Goal: Task Accomplishment & Management: Manage account settings

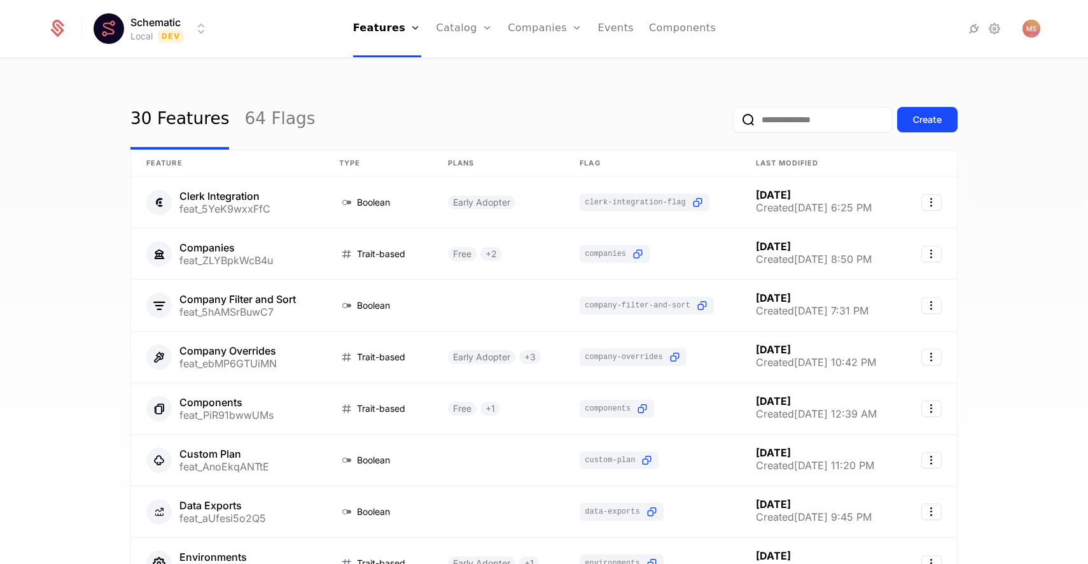
click at [513, 125] on div "30 Features 64 Flags Create" at bounding box center [543, 120] width 827 height 60
click at [274, 118] on link "64 Flags" at bounding box center [279, 120] width 71 height 60
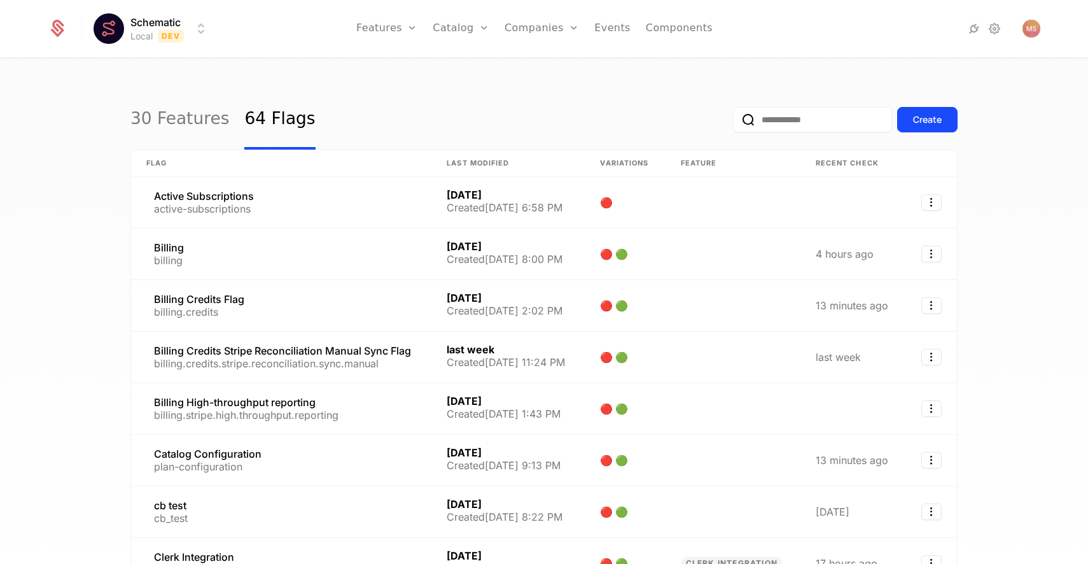
click at [156, 25] on html "Schematic Local Dev Features Features Flags Catalog Plans Add Ons Credits Confi…" at bounding box center [544, 282] width 1088 height 564
click at [495, 113] on html "Schematic Local Dev Features Features Flags Catalog Plans Add Ons Credits Confi…" at bounding box center [544, 282] width 1088 height 564
click at [773, 120] on input "email" at bounding box center [812, 119] width 159 height 25
paste input "**********"
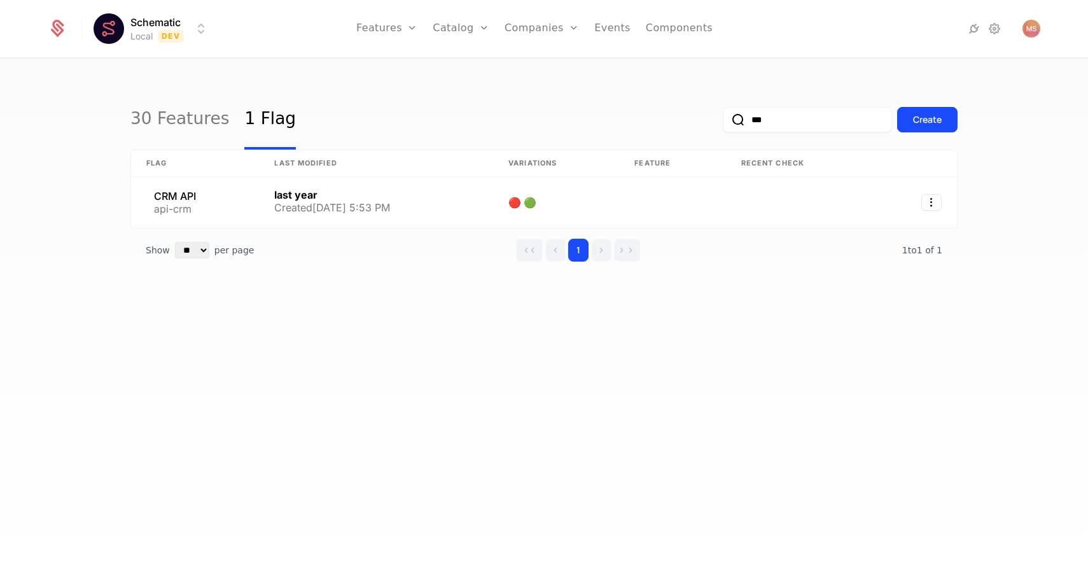
type input "***"
click at [487, 100] on div "30 Features 1 Flag *** Create" at bounding box center [543, 120] width 827 height 60
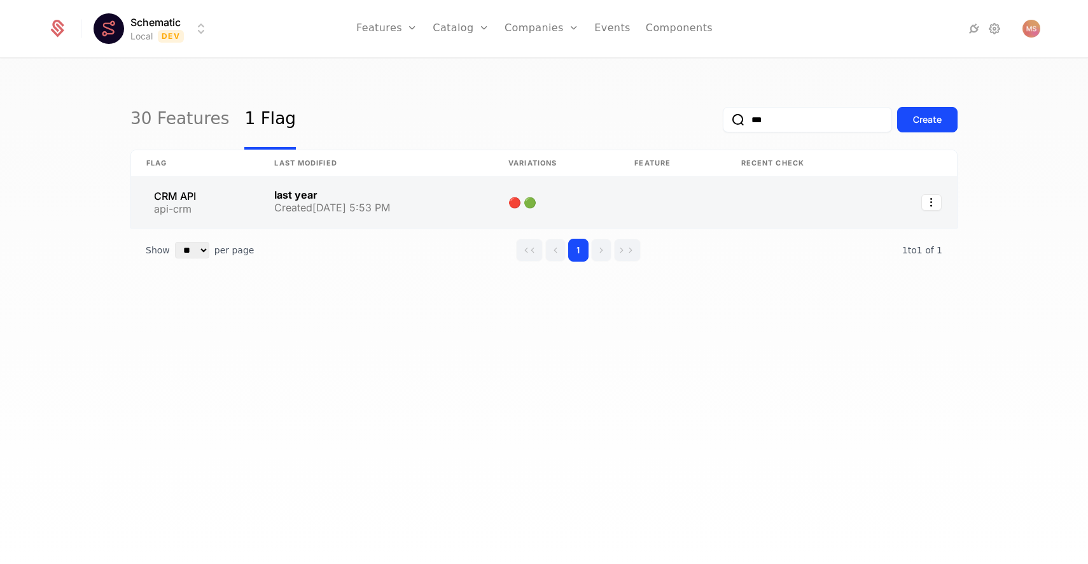
click at [353, 198] on link at bounding box center [376, 202] width 234 height 51
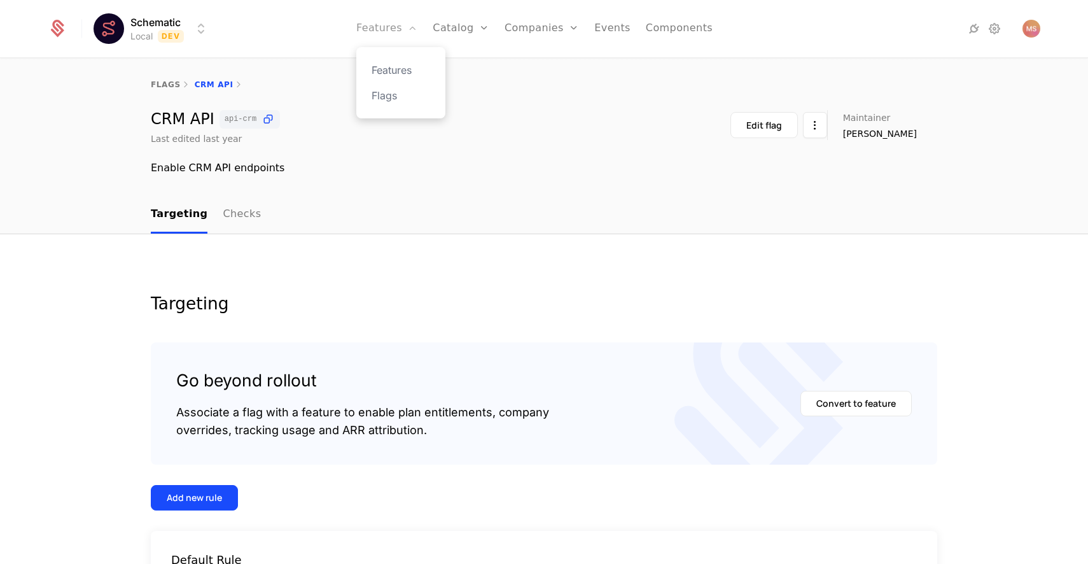
click at [382, 19] on link "Features" at bounding box center [386, 28] width 61 height 57
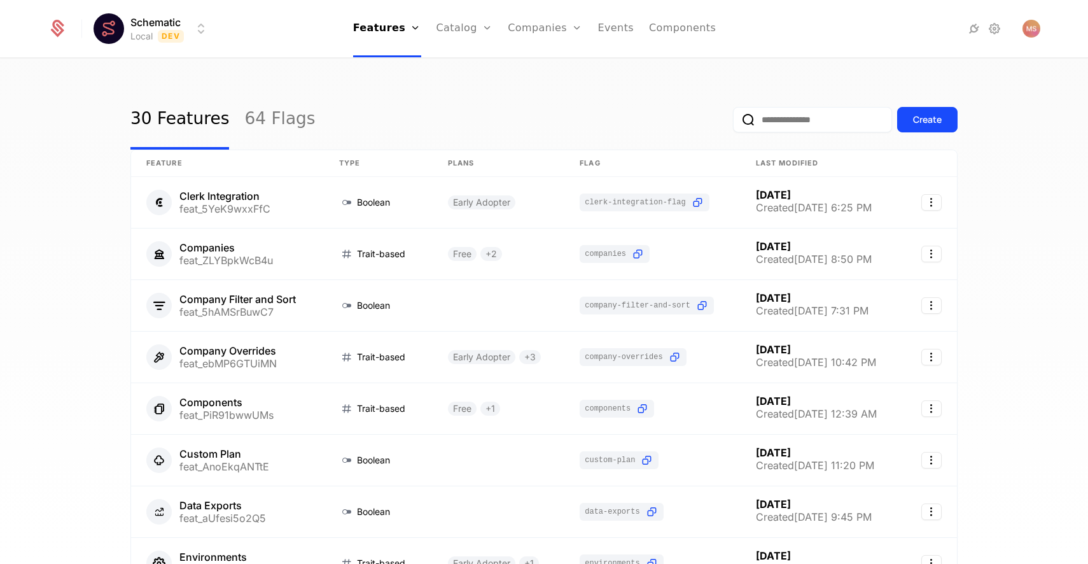
click at [135, 13] on div "Schematic Local Dev Features Features Flags Catalog Plans Add Ons Credits Confi…" at bounding box center [544, 28] width 992 height 57
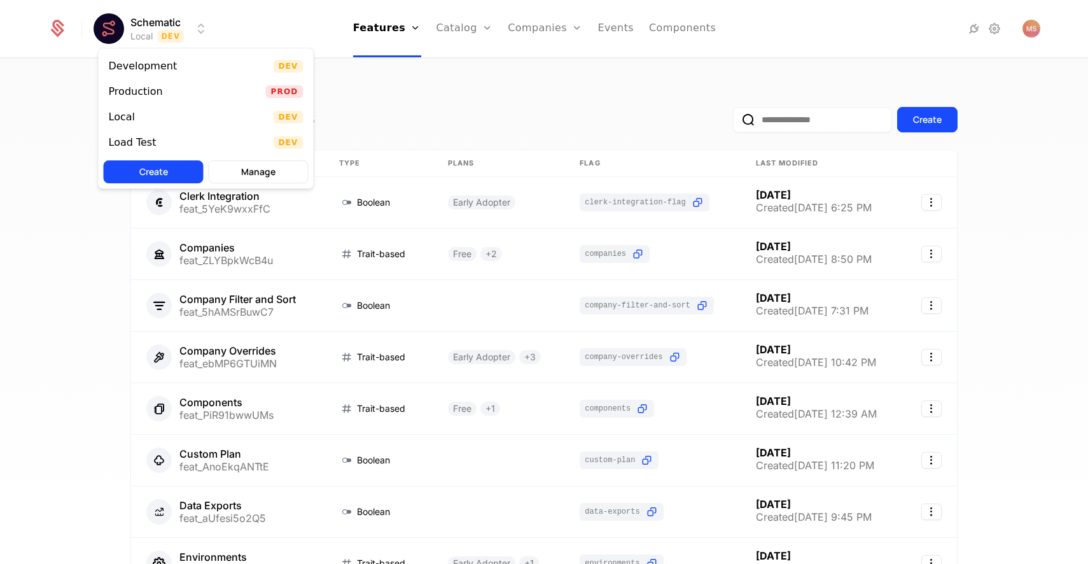
click at [137, 25] on html "Schematic Local Dev Features Features Flags Catalog Plans Add Ons Credits Confi…" at bounding box center [544, 282] width 1088 height 564
click at [197, 66] on div "Development Dev" at bounding box center [206, 65] width 215 height 25
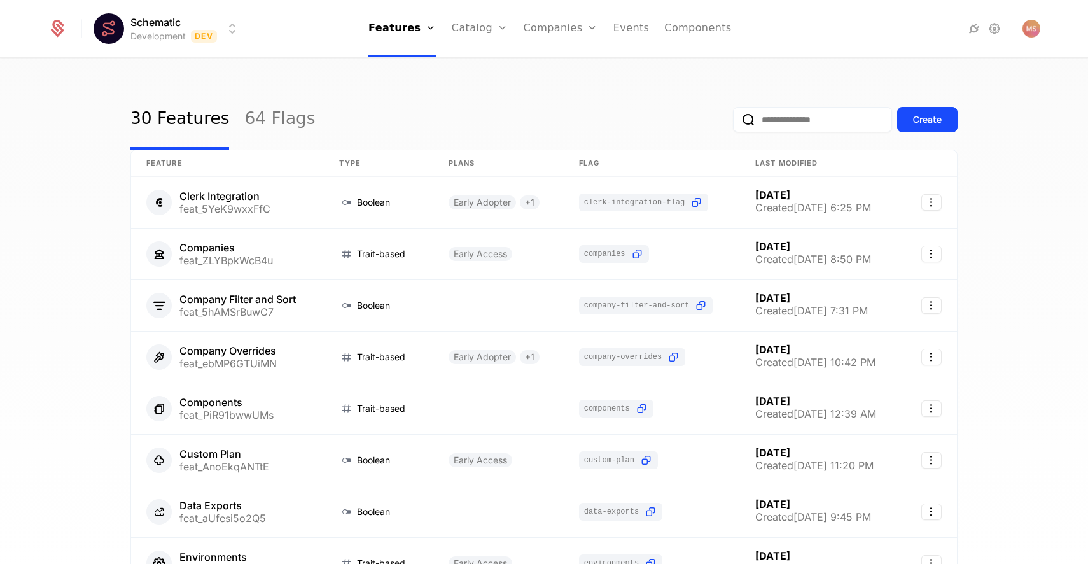
click at [809, 128] on input "email" at bounding box center [812, 119] width 159 height 25
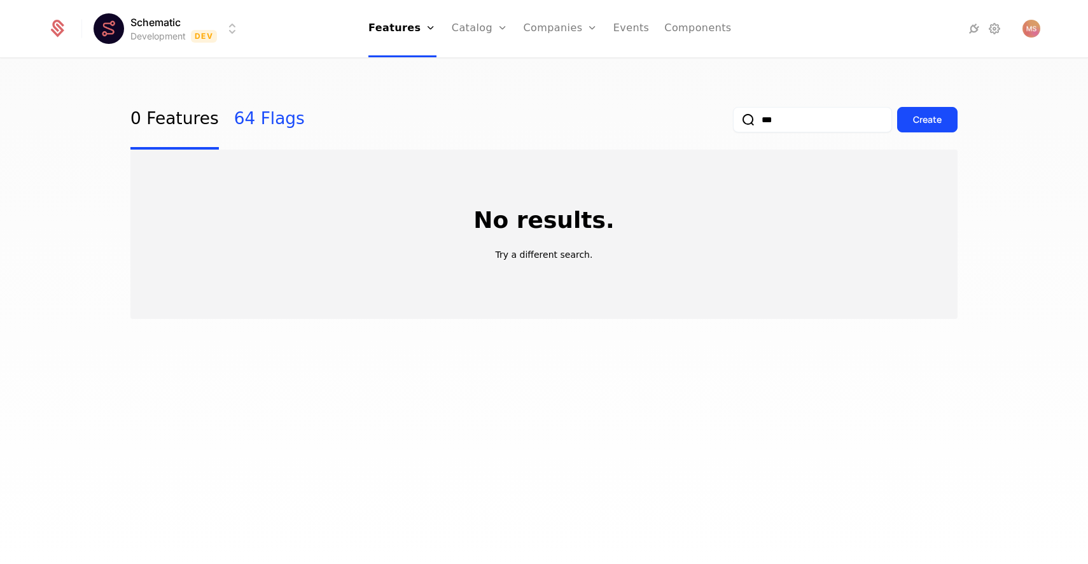
type input "***"
click at [248, 121] on link "64 Flags" at bounding box center [269, 120] width 71 height 60
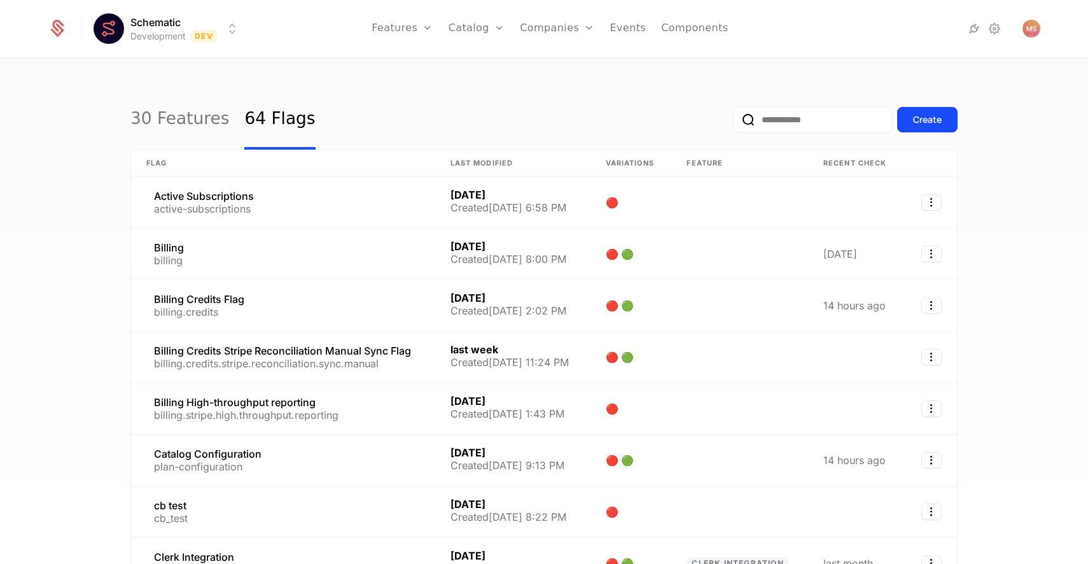
click at [758, 120] on input "email" at bounding box center [812, 119] width 159 height 25
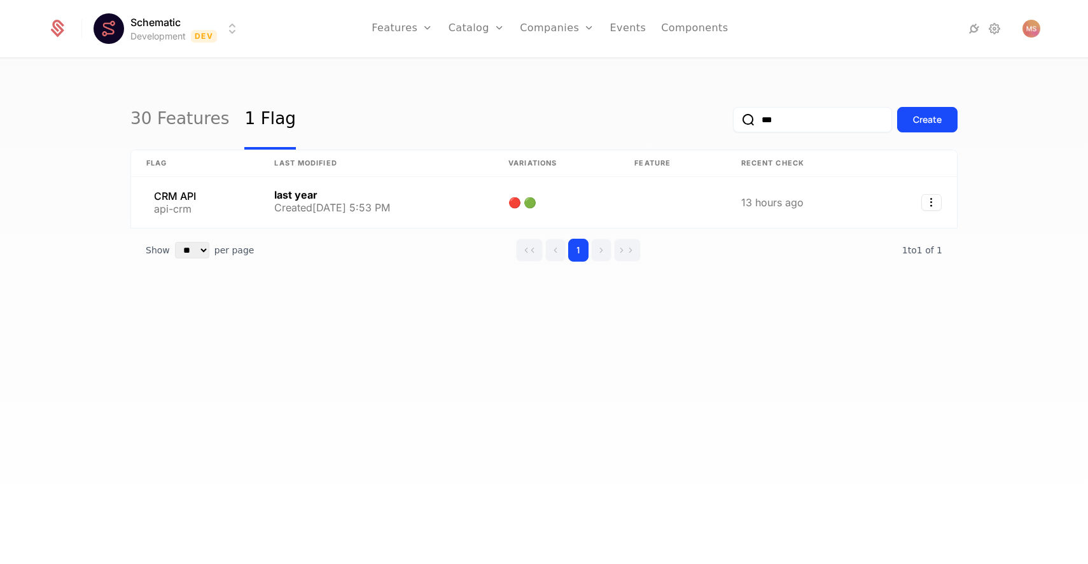
click at [455, 102] on div "30 Features 1 Flag *** Create" at bounding box center [543, 120] width 827 height 60
click at [176, 7] on div "Schematic Development Dev Features Features Flags Catalog Plans Add Ons Credits…" at bounding box center [544, 28] width 992 height 57
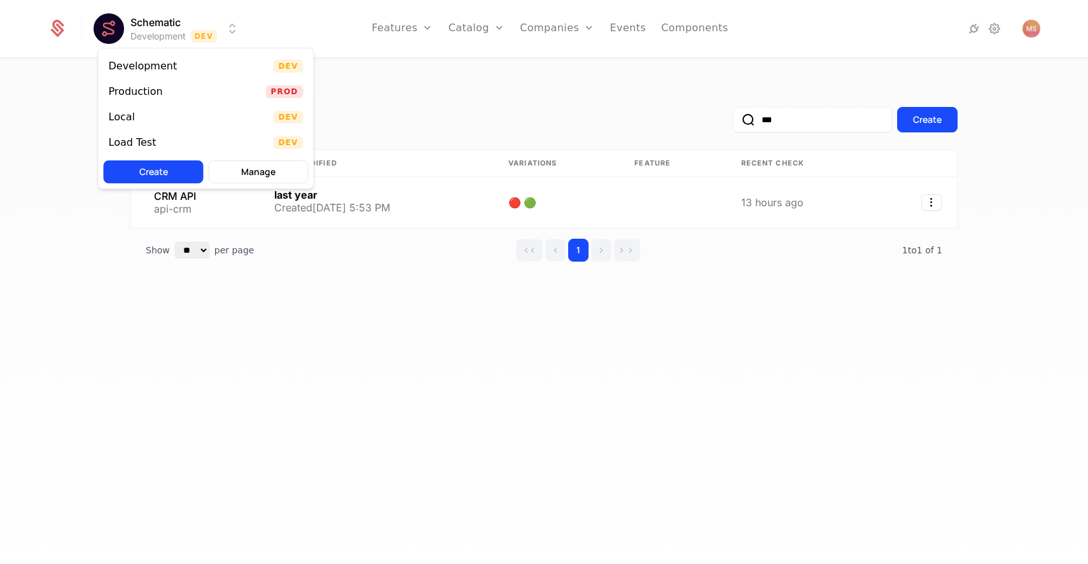
click at [174, 27] on html "Schematic Development Dev Features Features Flags Catalog Plans Add Ons Credits…" at bounding box center [544, 282] width 1088 height 564
click at [186, 89] on div "Production Prod" at bounding box center [206, 91] width 215 height 25
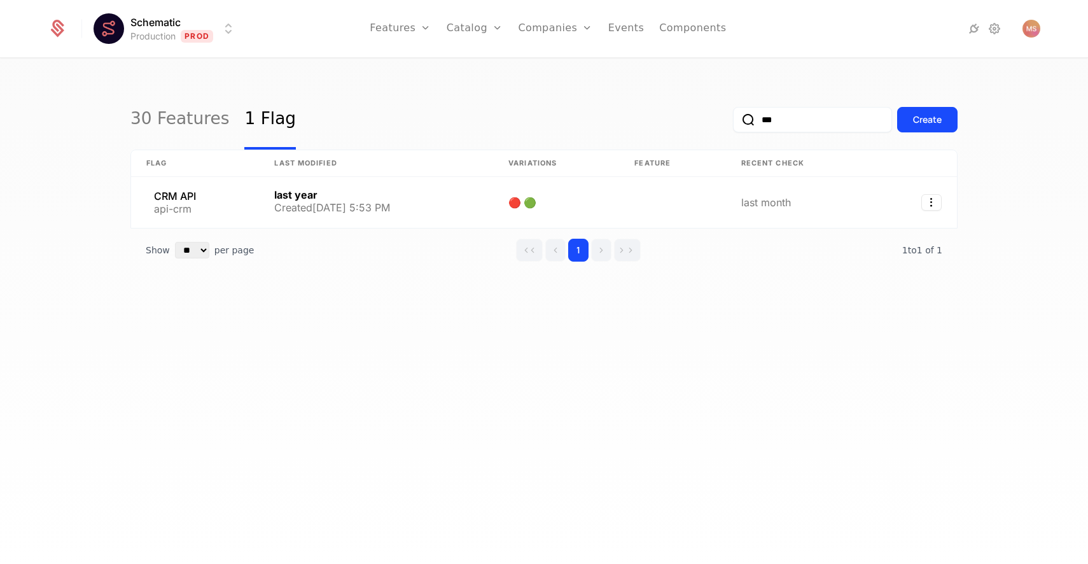
click at [498, 95] on div "30 Features 1 Flag *** Create" at bounding box center [543, 120] width 827 height 60
click at [793, 129] on input "***" at bounding box center [812, 119] width 159 height 25
type input "***"
click at [573, 114] on div "30 Features 1 Flag *** Create" at bounding box center [543, 120] width 827 height 60
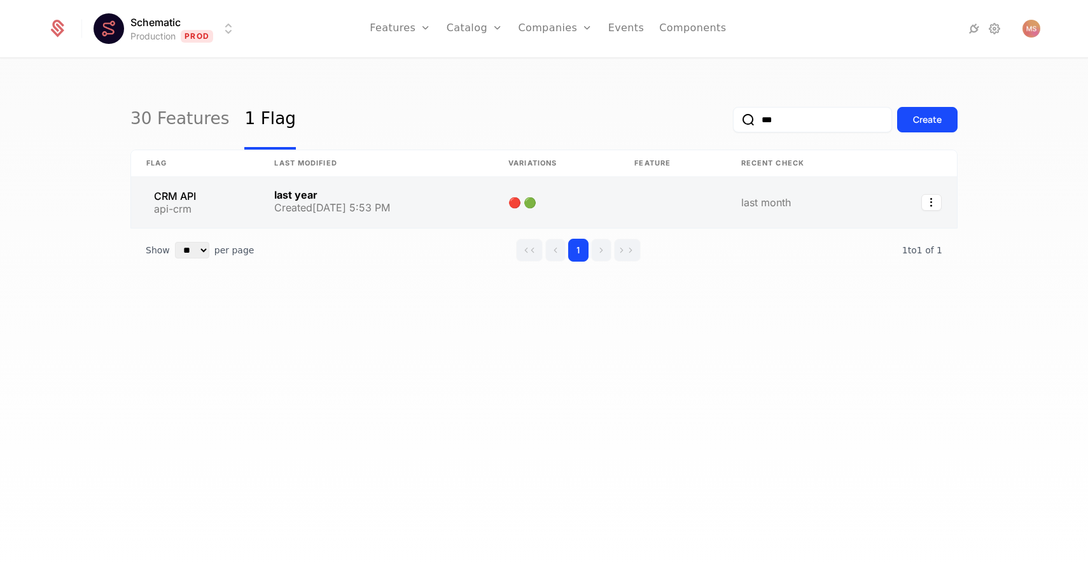
click at [410, 202] on link at bounding box center [376, 202] width 234 height 51
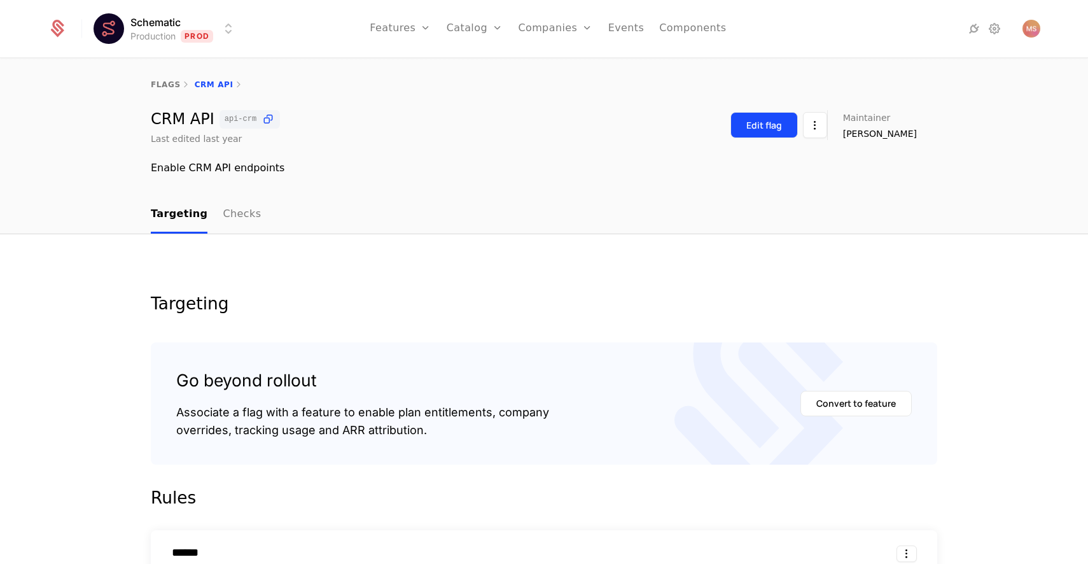
click at [782, 124] on div "Edit flag" at bounding box center [764, 125] width 36 height 13
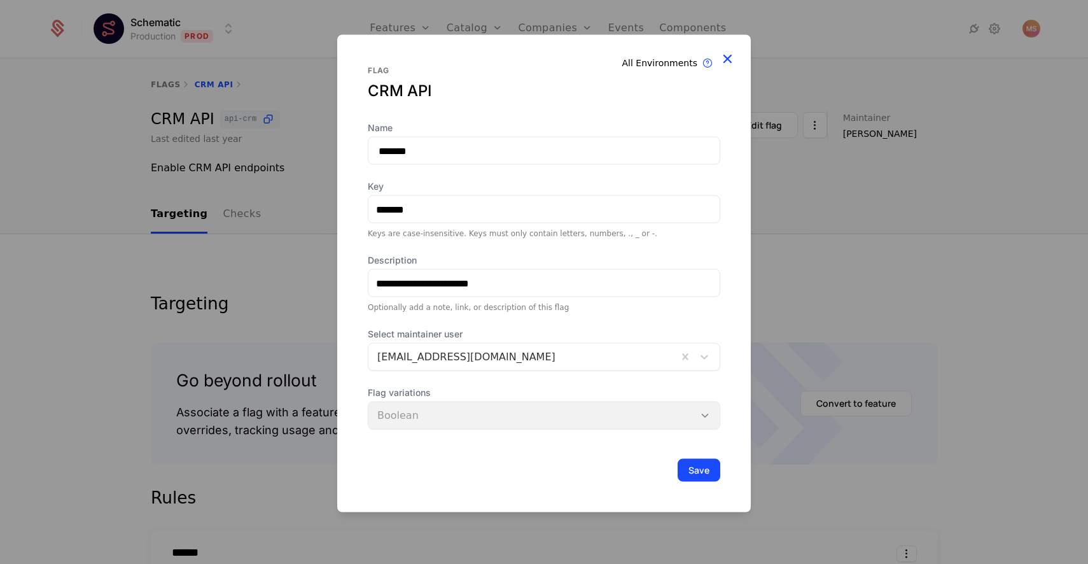
click at [732, 55] on icon at bounding box center [727, 58] width 17 height 17
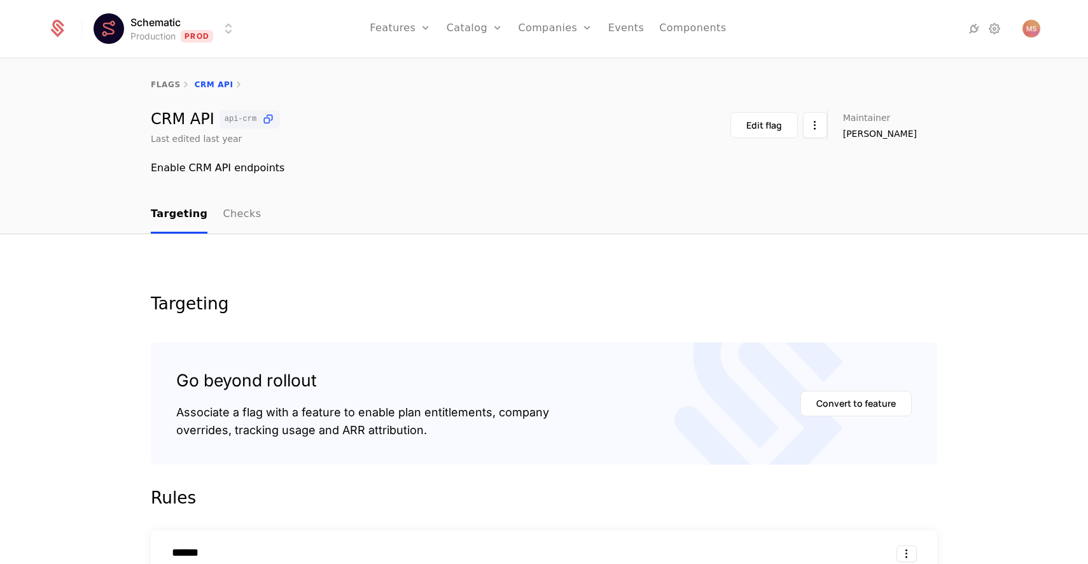
click at [398, 32] on link "Features" at bounding box center [400, 28] width 61 height 57
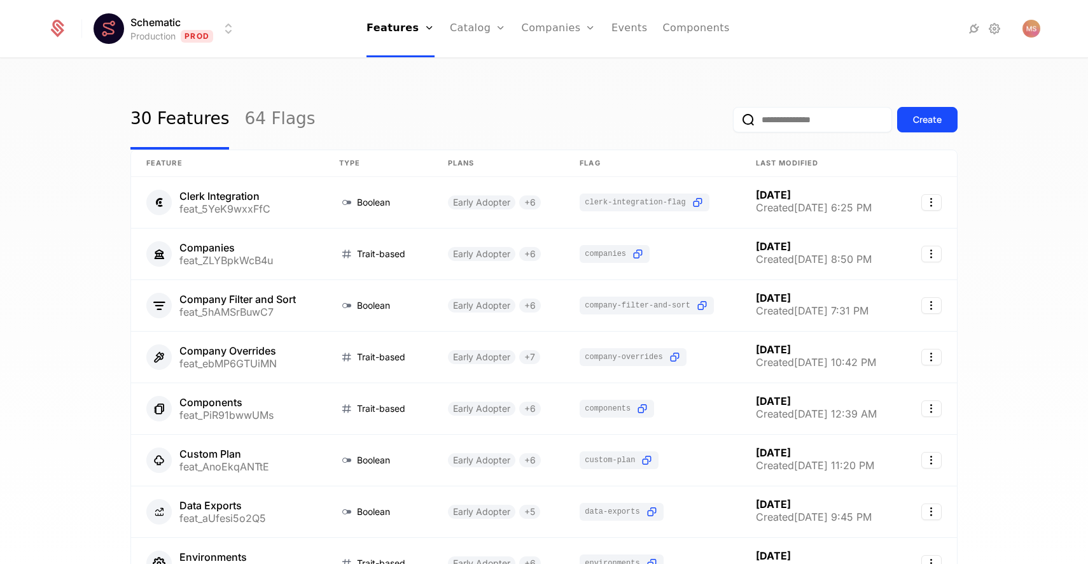
click at [297, 88] on div "30 Features 64 Flags Create Feature Type Plans Flag Last Modified Clerk Integra…" at bounding box center [544, 315] width 1088 height 512
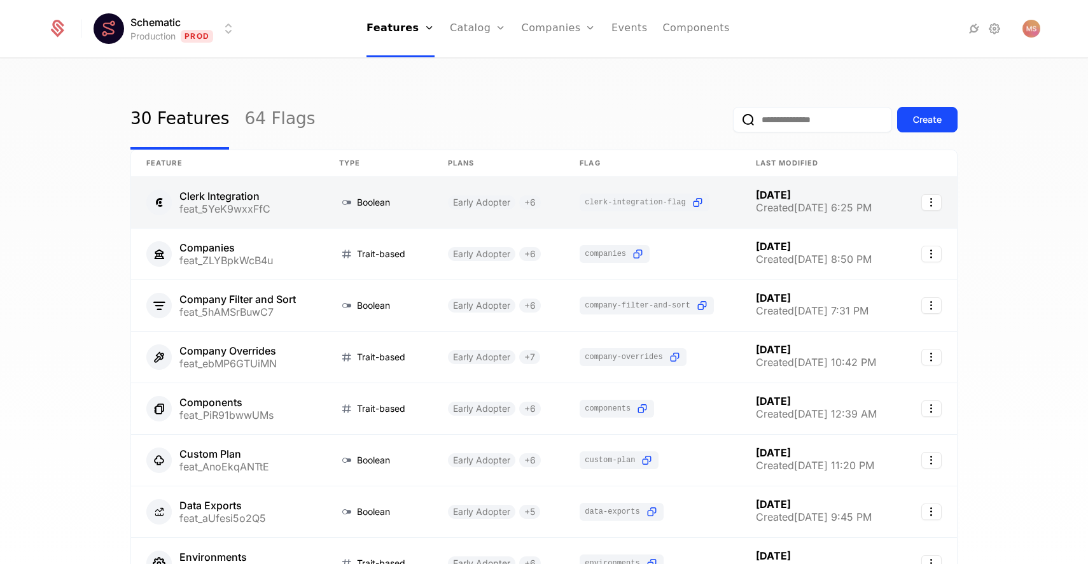
click at [490, 195] on link at bounding box center [499, 202] width 132 height 51
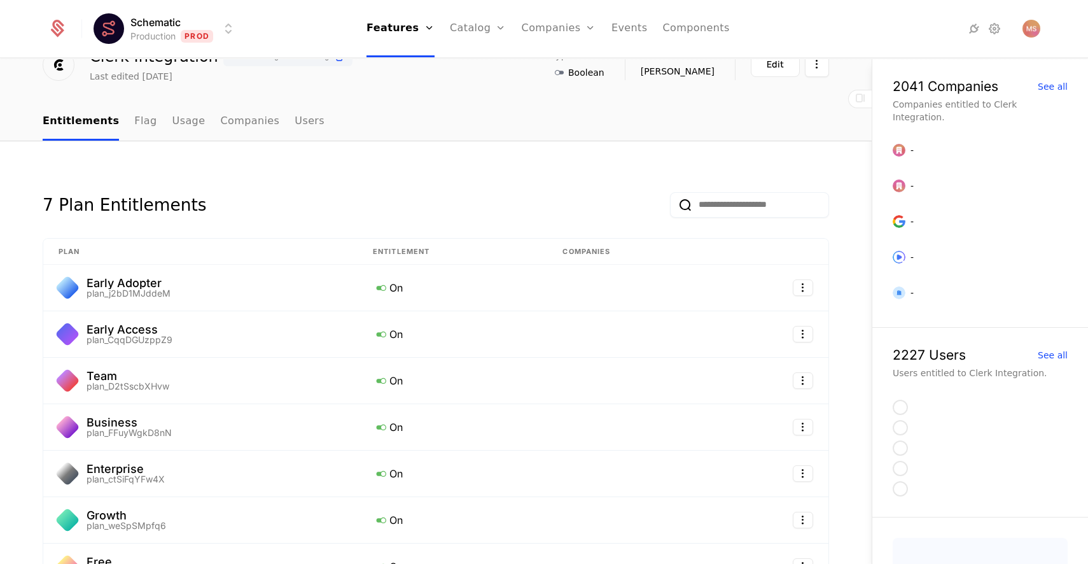
scroll to position [60, 0]
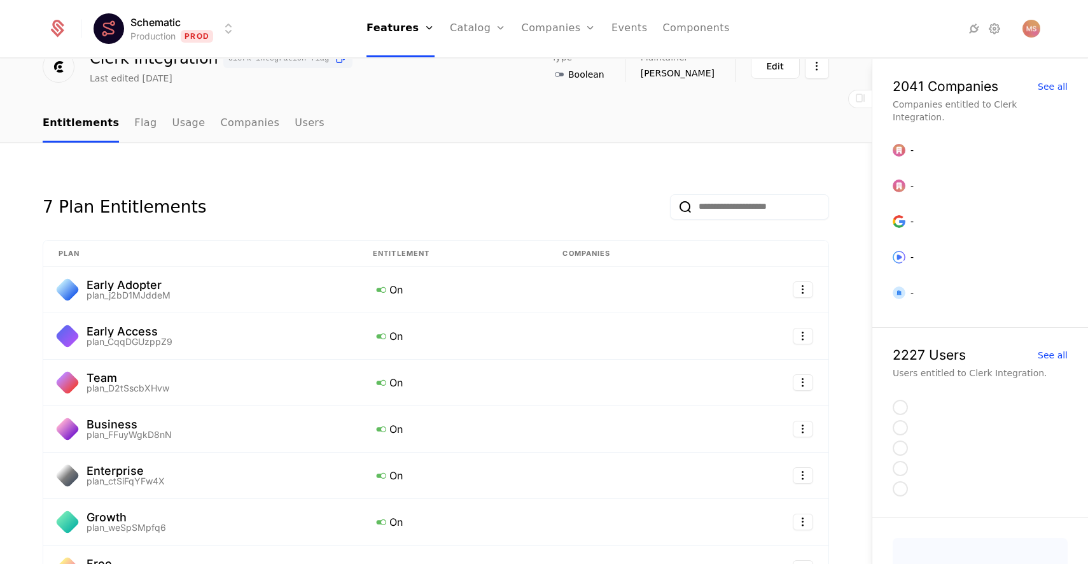
click at [270, 190] on div "7 Plan Entitlements" at bounding box center [436, 197] width 786 height 46
click at [141, 133] on link "Flag" at bounding box center [145, 124] width 22 height 38
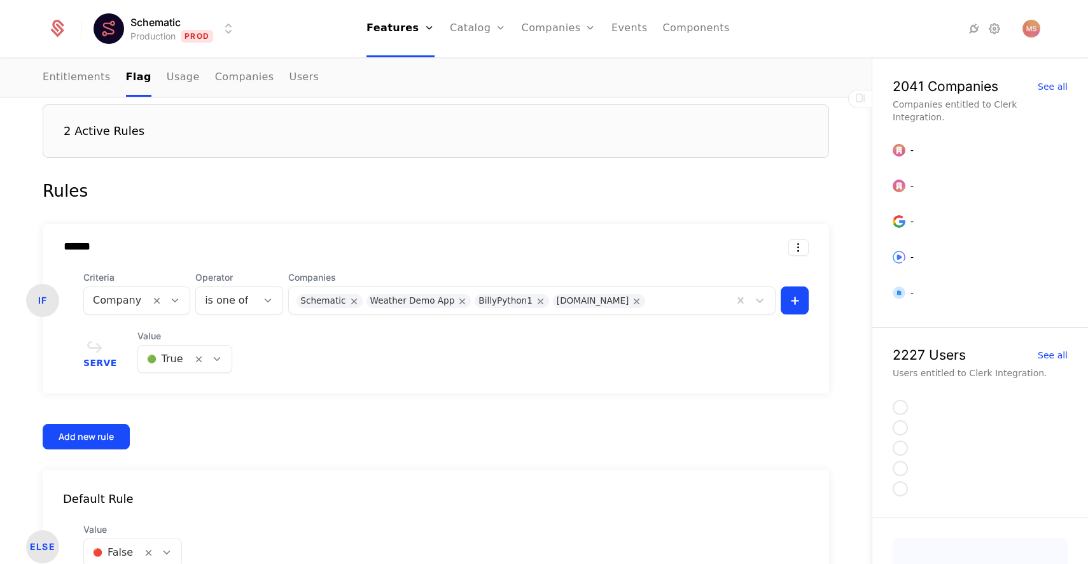
scroll to position [542, 0]
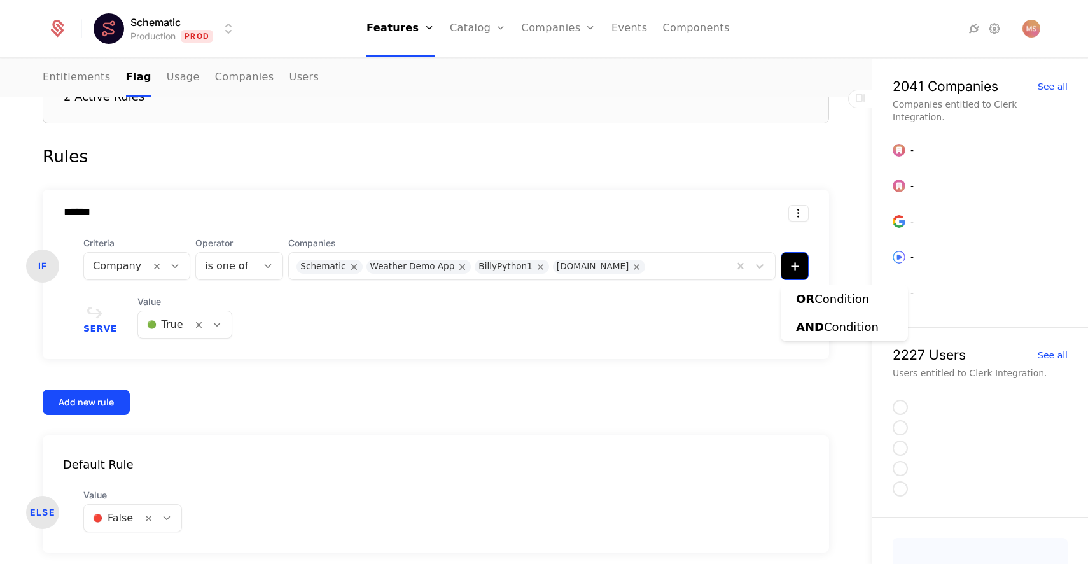
click at [800, 269] on html "Schematic Production Prod Features Features Flags Catalog Plans Add Ons Credits…" at bounding box center [544, 282] width 1088 height 564
click at [816, 298] on div "OR Condition" at bounding box center [832, 299] width 73 height 18
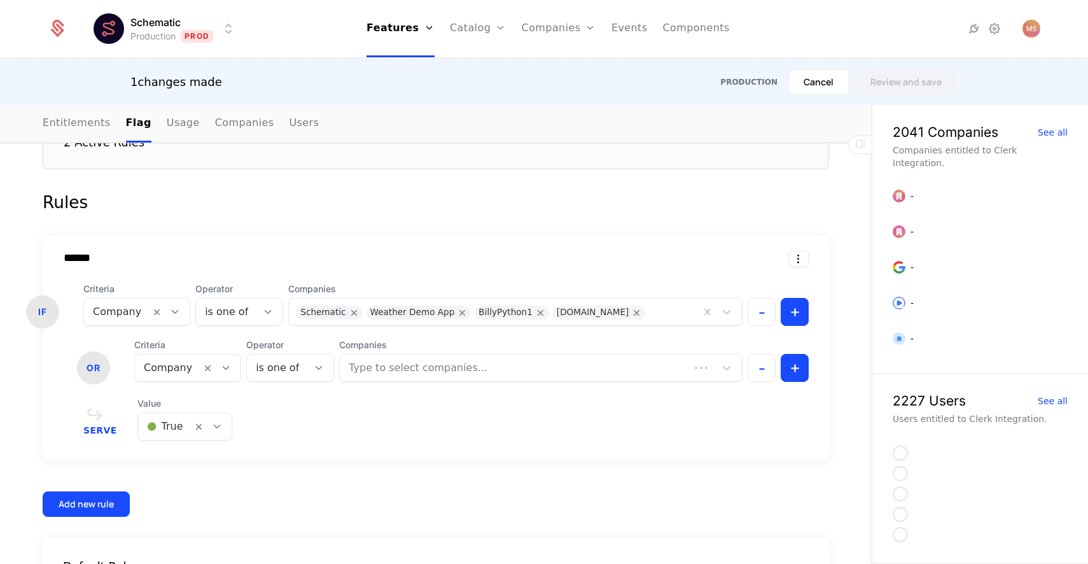
scroll to position [551, 0]
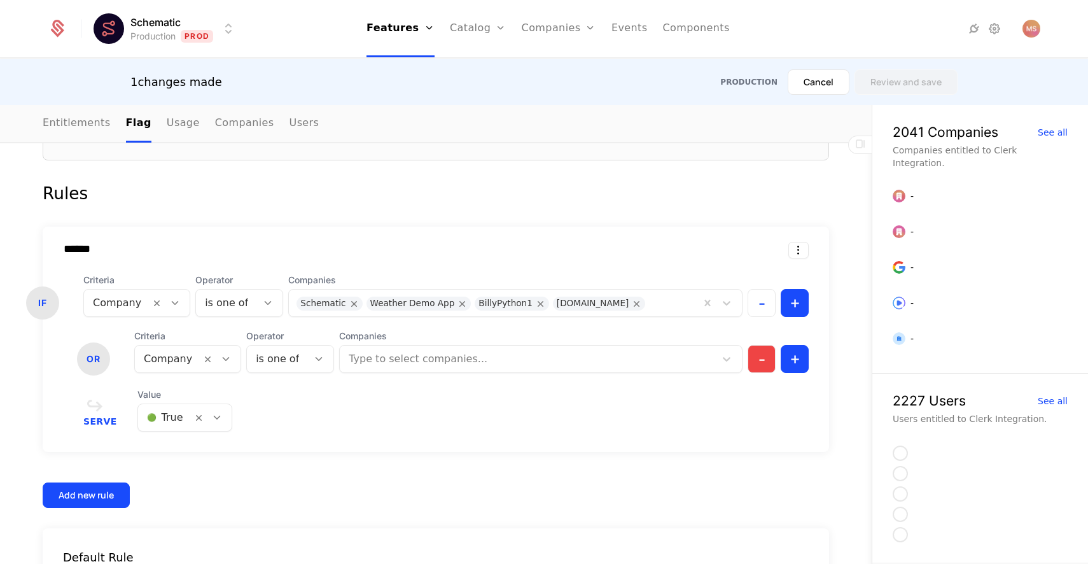
click at [767, 362] on button "-" at bounding box center [762, 359] width 28 height 28
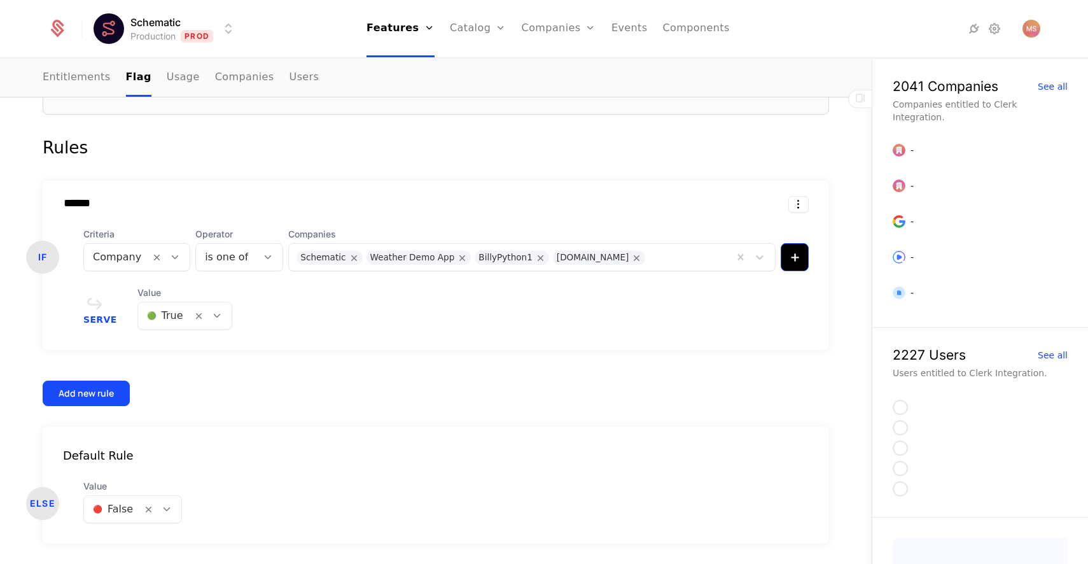
click at [792, 260] on html "Schematic Production Prod Features Features Flags Catalog Plans Add Ons Credits…" at bounding box center [544, 282] width 1088 height 564
click at [810, 289] on span "OR" at bounding box center [805, 289] width 18 height 13
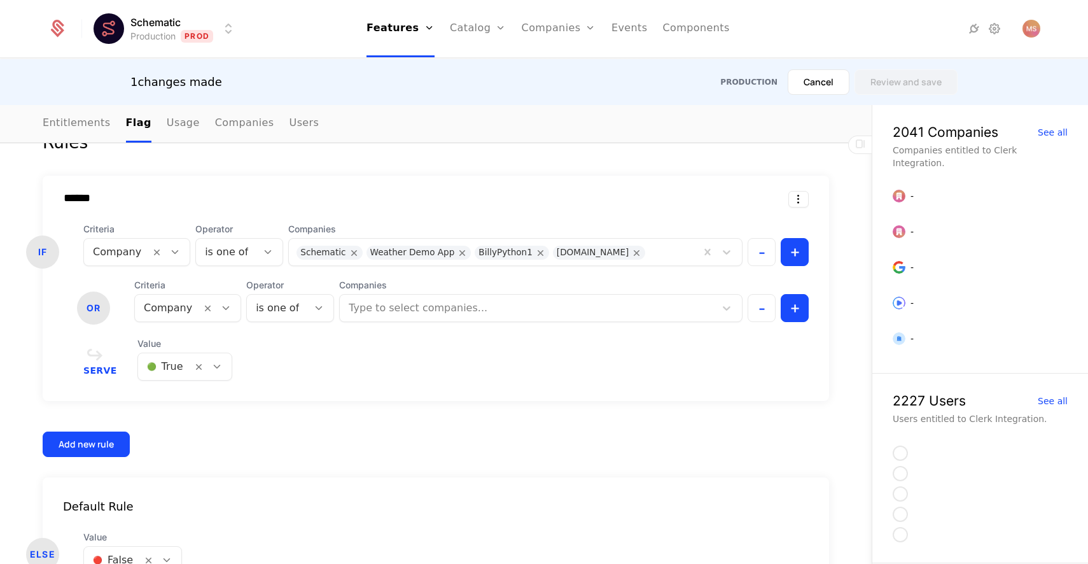
scroll to position [604, 0]
click at [350, 307] on div at bounding box center [529, 306] width 358 height 18
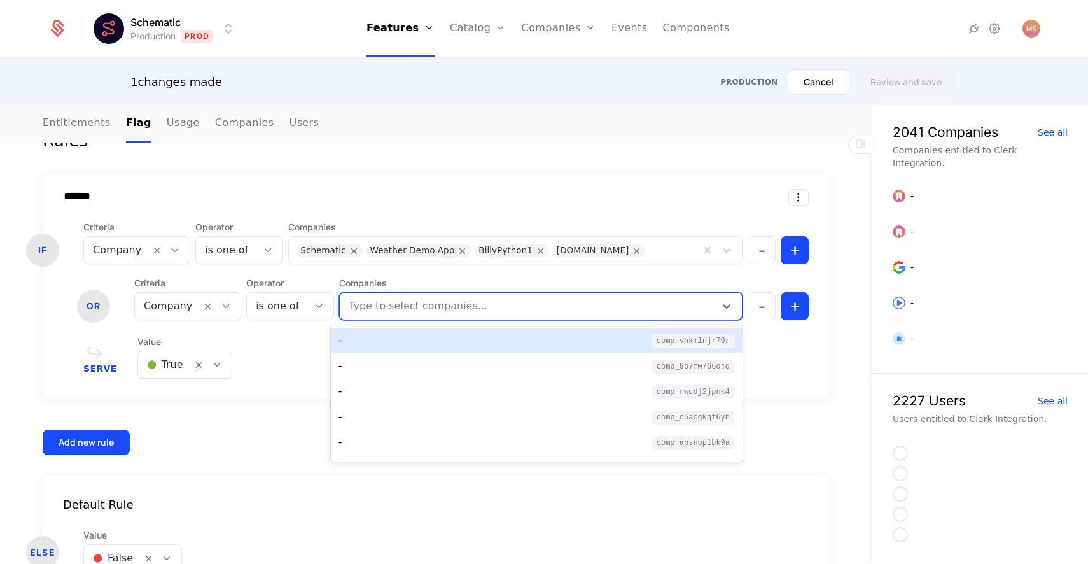
click at [350, 307] on div at bounding box center [529, 306] width 358 height 18
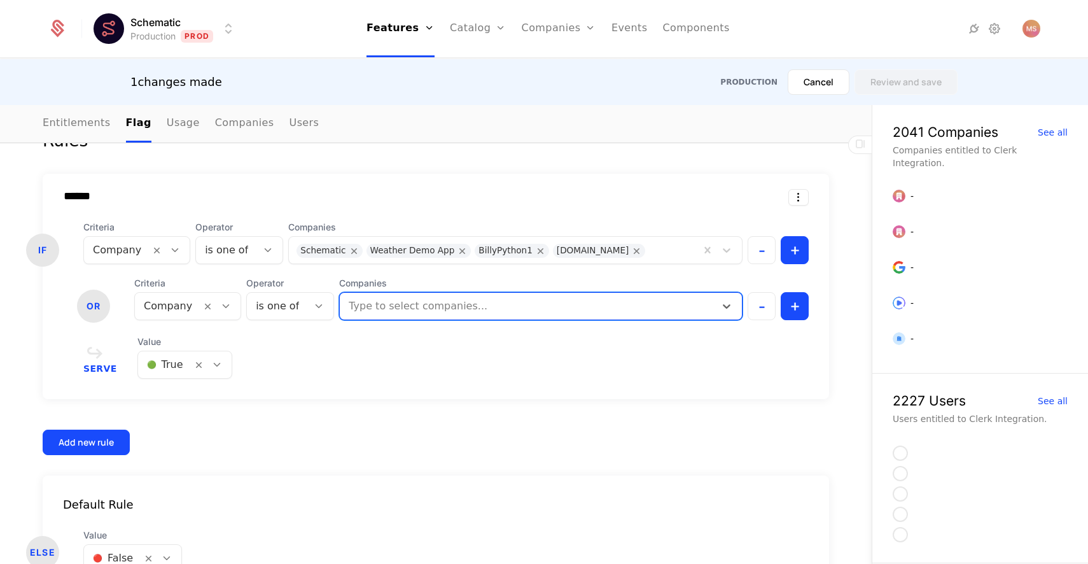
click at [295, 309] on div "is one of" at bounding box center [277, 306] width 61 height 23
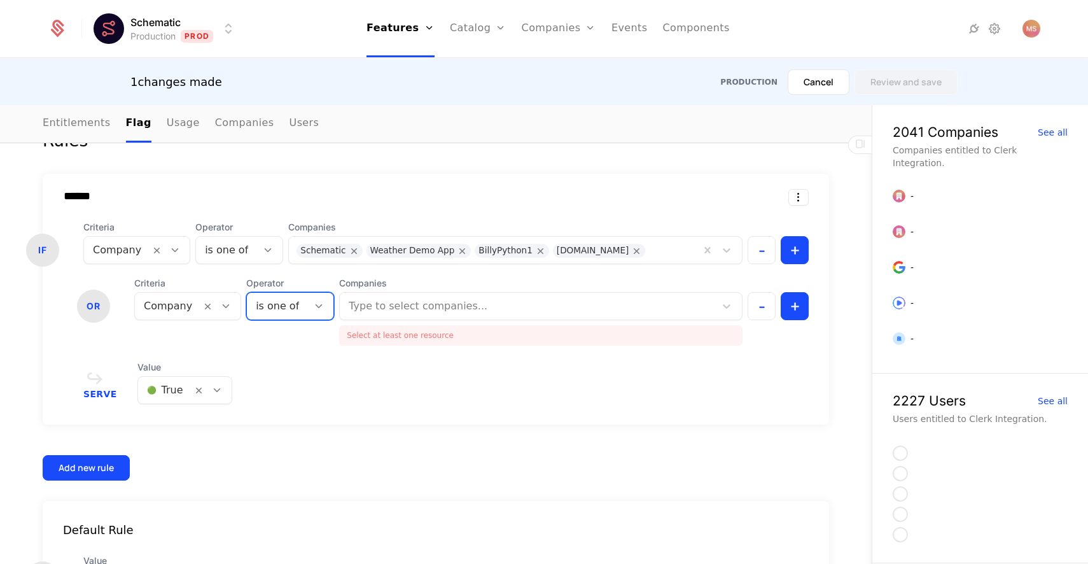
click at [295, 309] on div "is one of" at bounding box center [277, 306] width 61 height 23
click at [226, 309] on icon at bounding box center [225, 305] width 11 height 11
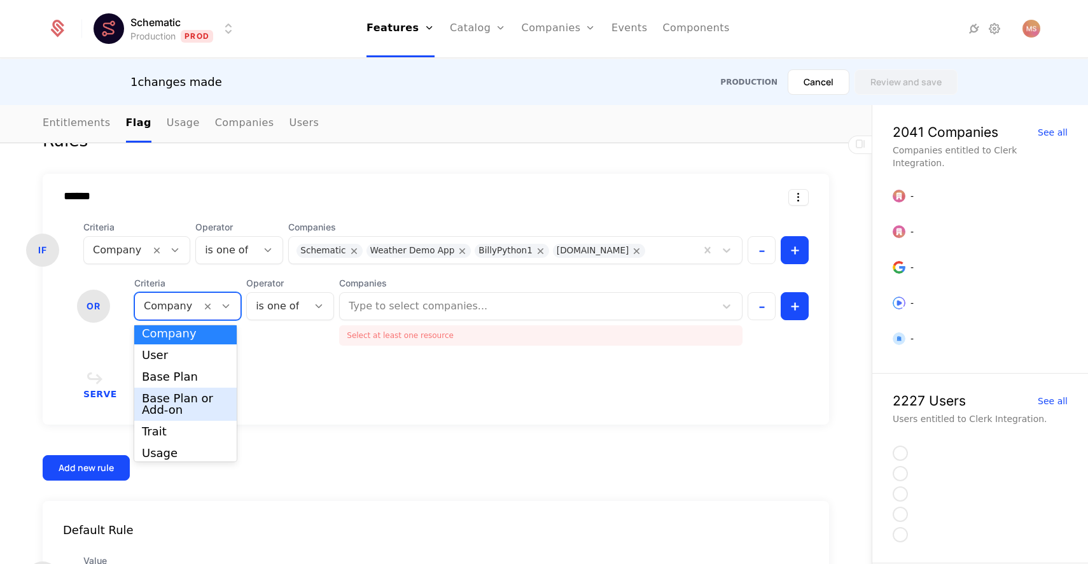
scroll to position [4, 0]
click at [196, 359] on div "User" at bounding box center [185, 355] width 87 height 11
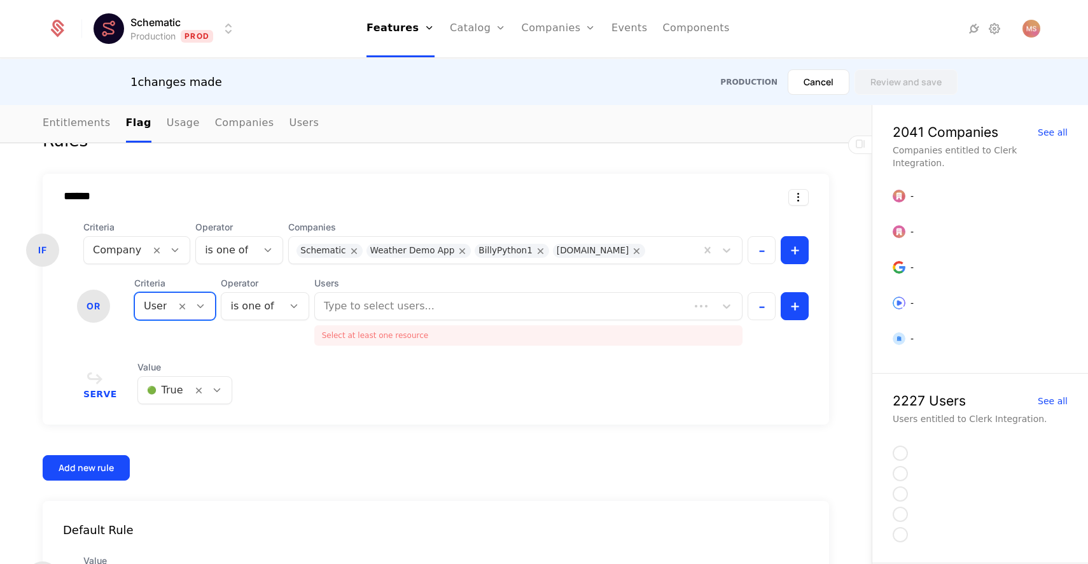
click at [200, 308] on icon at bounding box center [200, 305] width 11 height 11
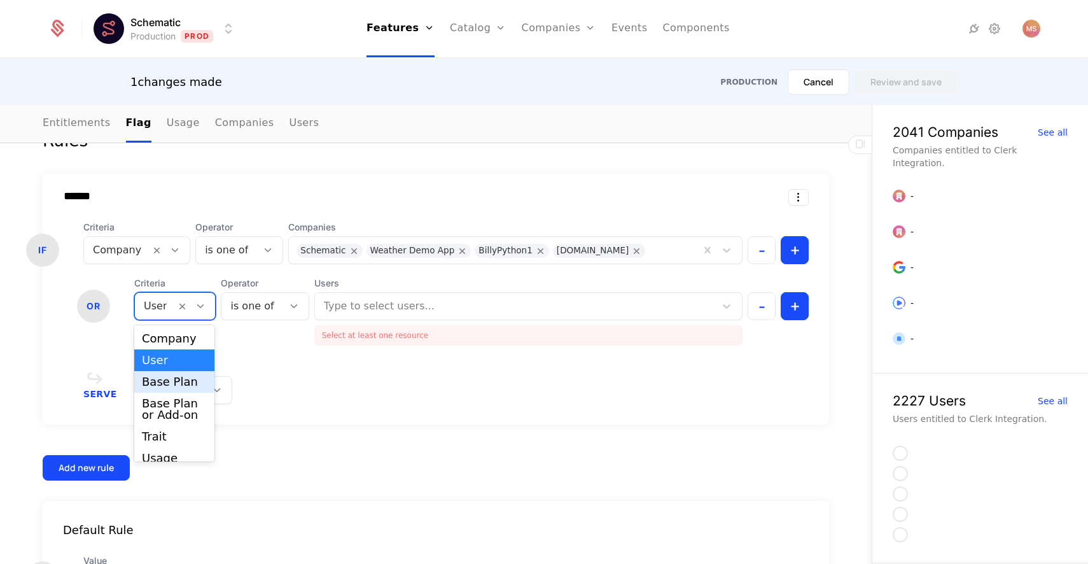
click at [195, 386] on div "Base Plan" at bounding box center [174, 381] width 65 height 11
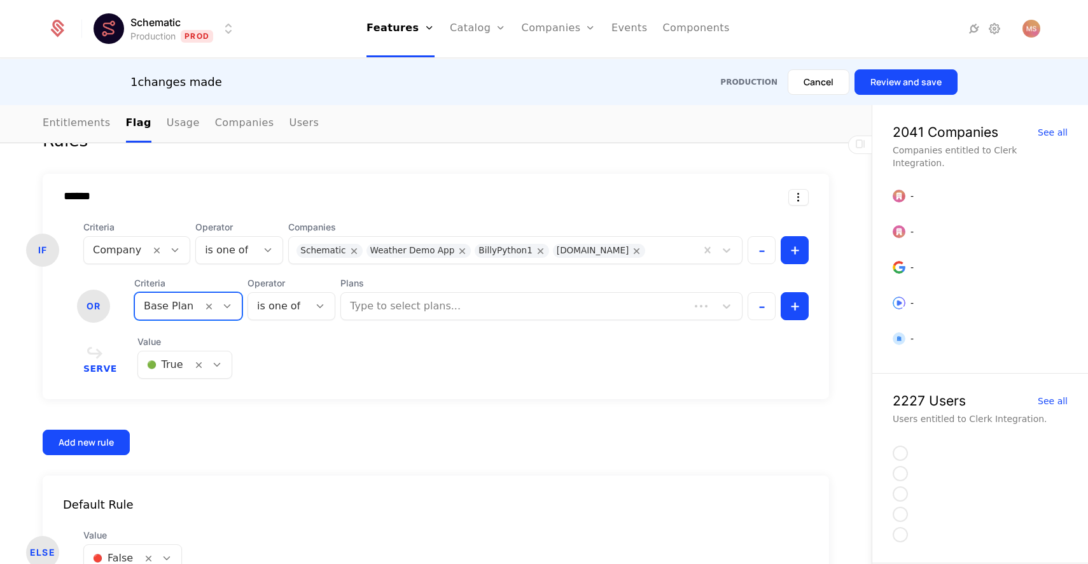
click at [223, 305] on icon at bounding box center [226, 305] width 11 height 11
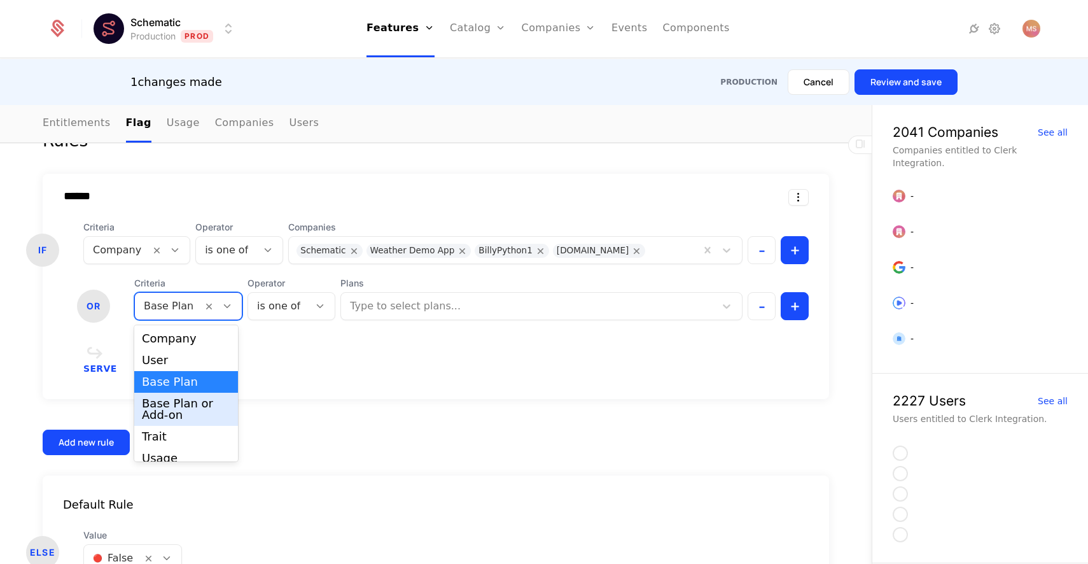
click at [192, 407] on div "Base Plan or Add-on" at bounding box center [186, 409] width 88 height 23
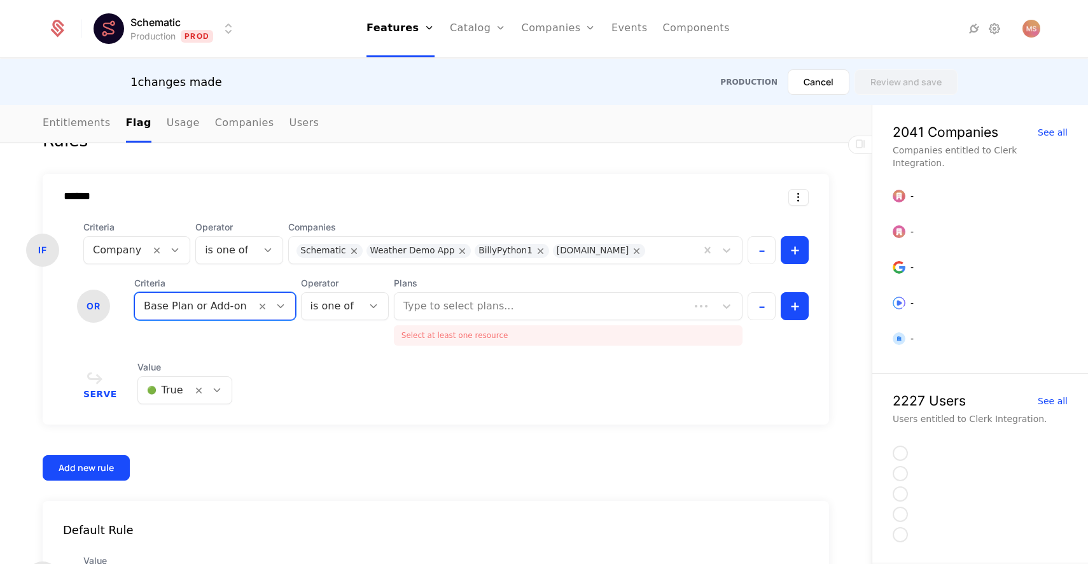
click at [205, 305] on div at bounding box center [195, 306] width 103 height 18
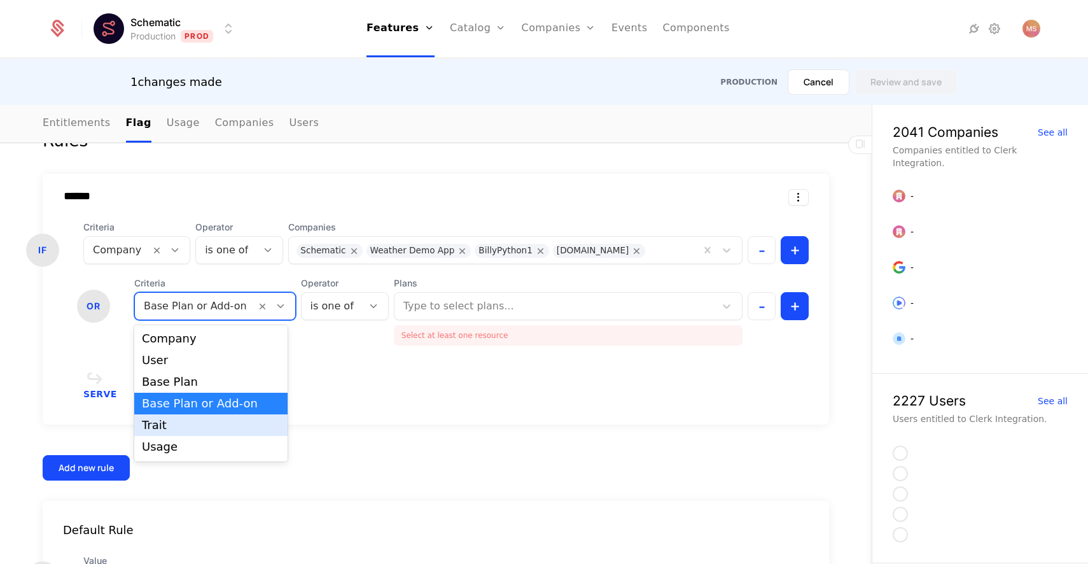
click at [211, 420] on div "Trait" at bounding box center [211, 424] width 138 height 11
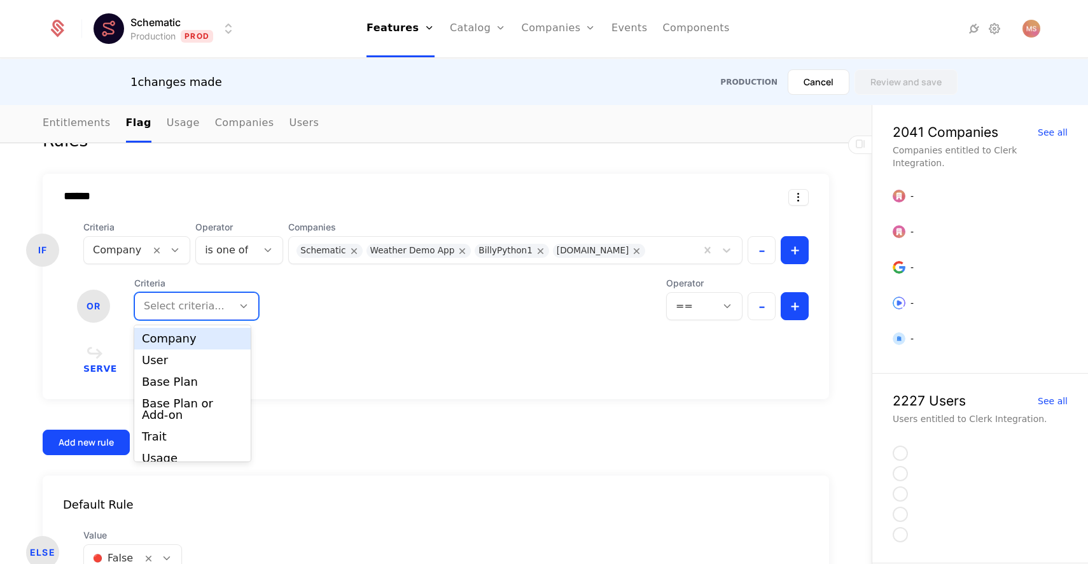
click at [174, 318] on div "Select criteria..." at bounding box center [196, 306] width 125 height 28
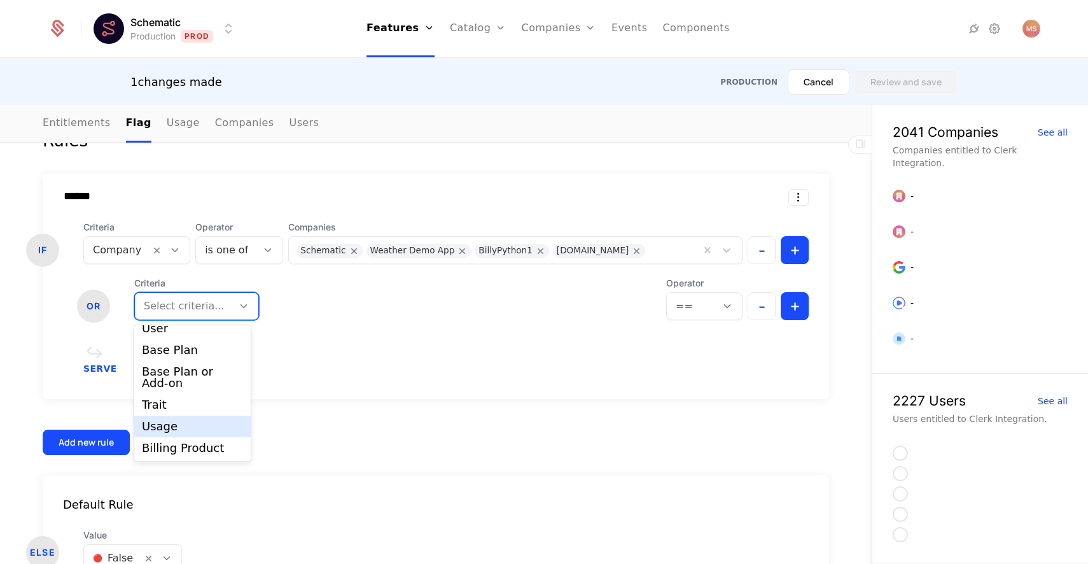
click at [210, 434] on div "Usage" at bounding box center [192, 427] width 116 height 22
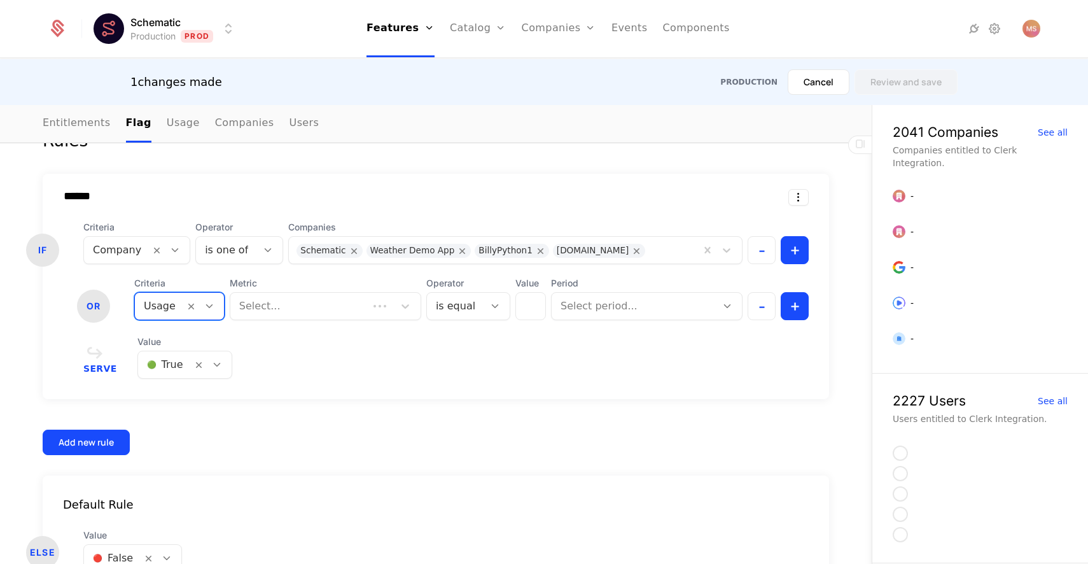
click at [164, 307] on div at bounding box center [160, 306] width 32 height 18
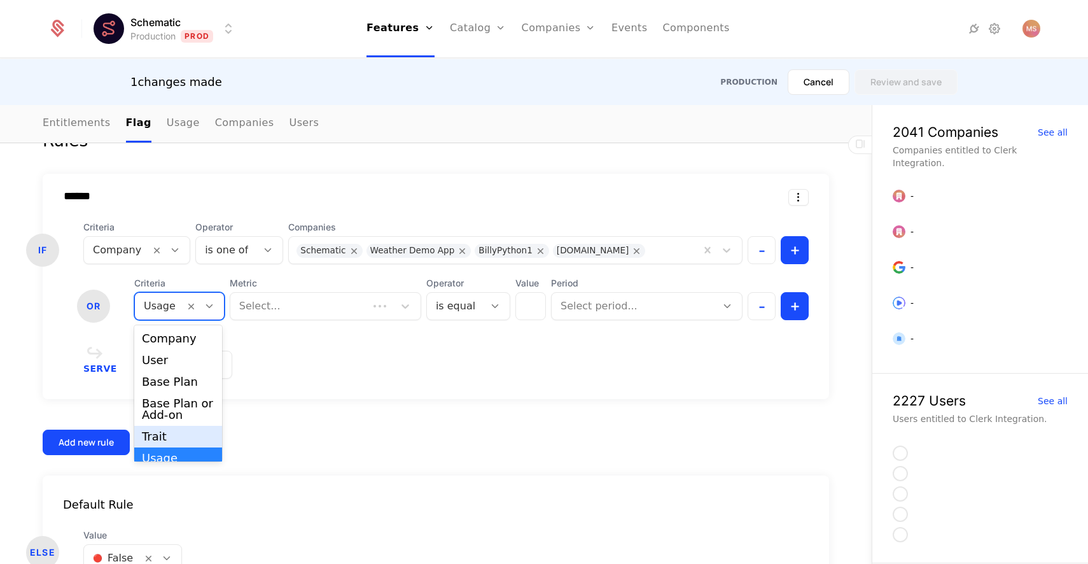
scroll to position [43, 0]
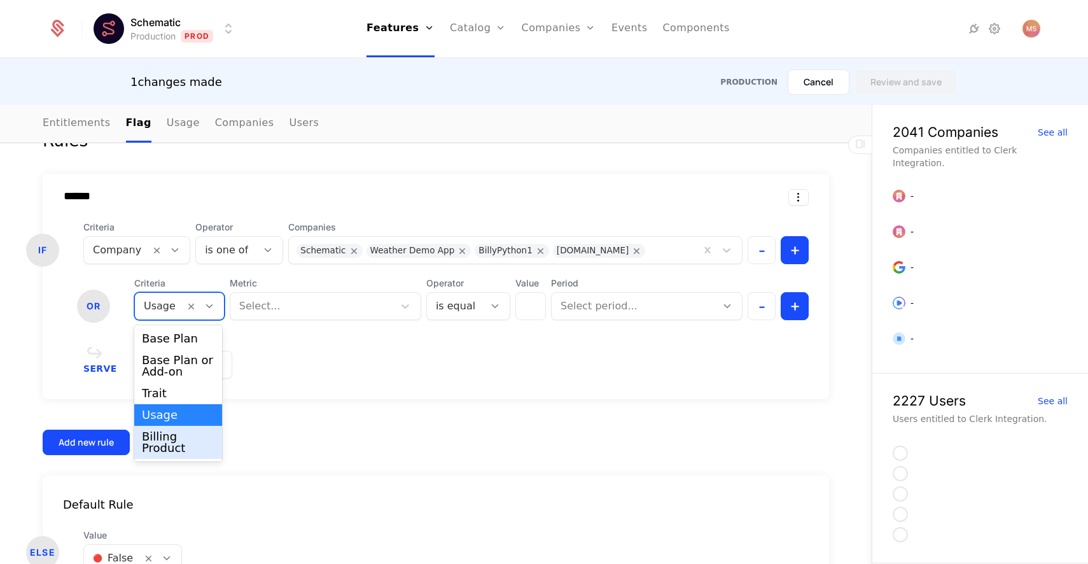
click at [186, 434] on div "Billing Product" at bounding box center [178, 442] width 73 height 23
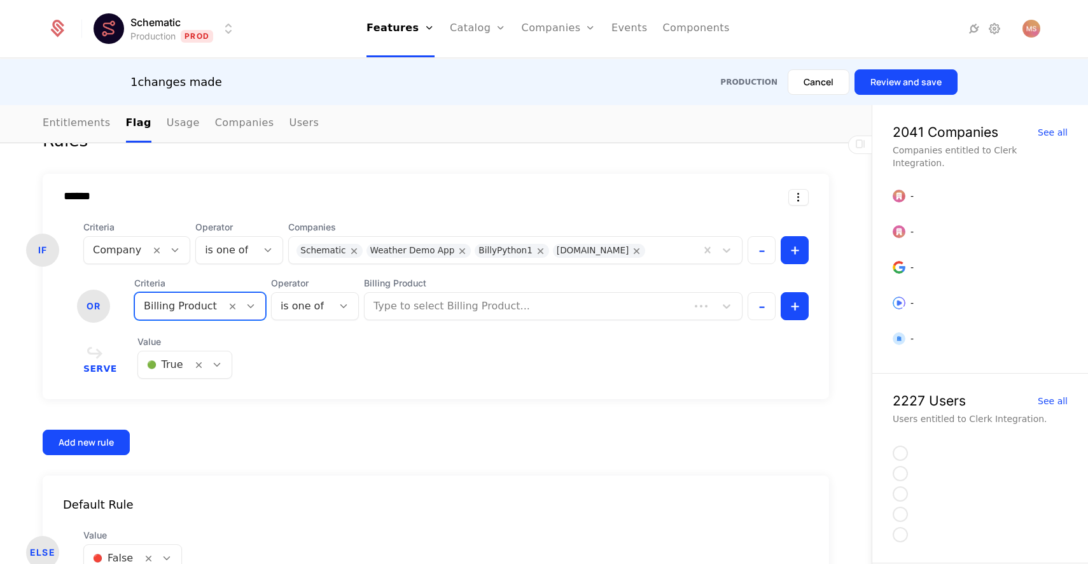
click at [297, 433] on div "****** IF Criteria Company Operator is one of Companies Schematic Weather Demo …" at bounding box center [436, 314] width 786 height 281
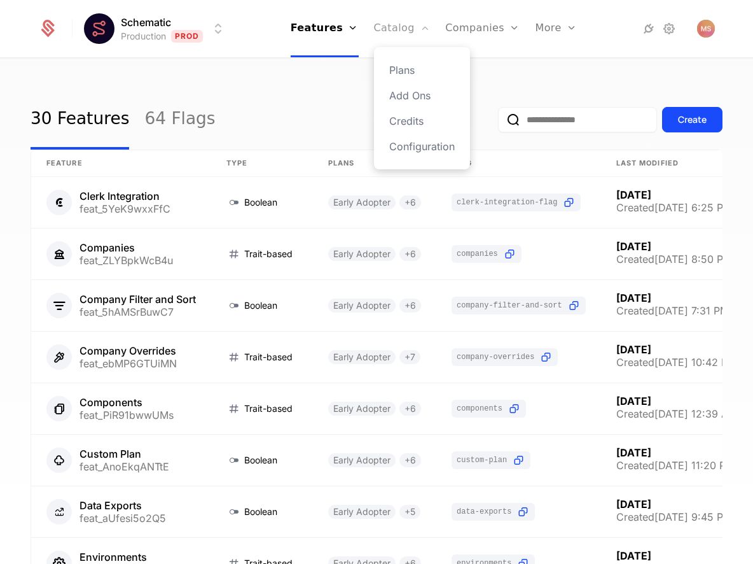
click at [398, 29] on link "Catalog" at bounding box center [402, 28] width 57 height 57
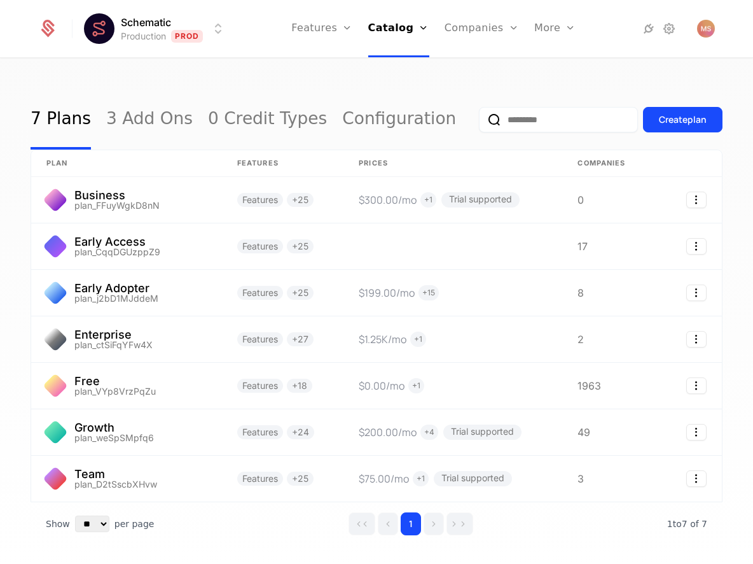
click at [171, 29] on html "Schematic Production Prod Features Features Flags Catalog Plans Add Ons Credits…" at bounding box center [376, 282] width 753 height 564
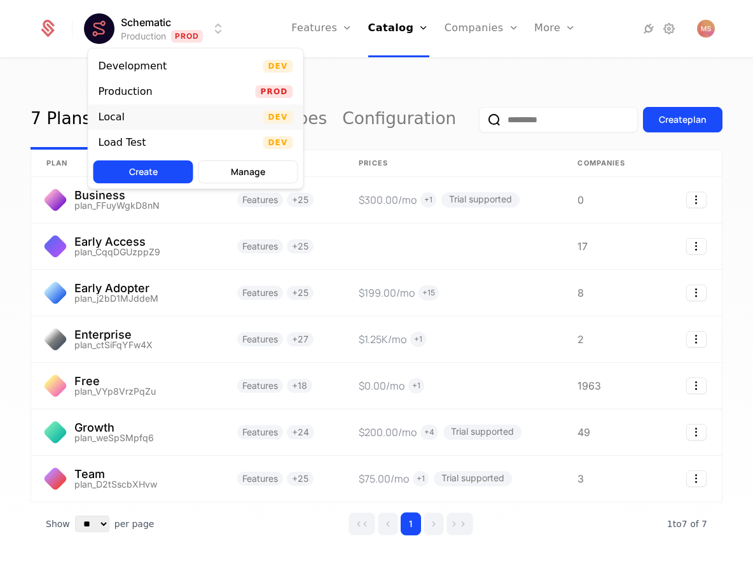
click at [169, 111] on div "Local Dev" at bounding box center [195, 116] width 215 height 25
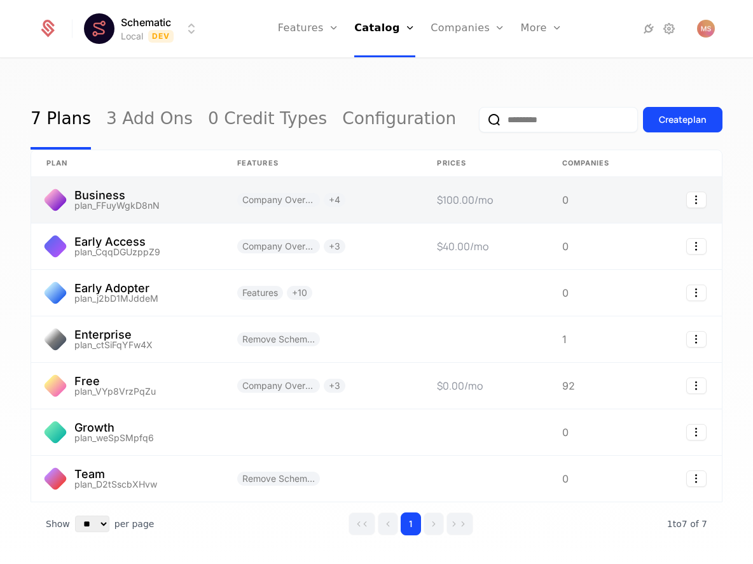
click at [354, 207] on link at bounding box center [322, 200] width 200 height 46
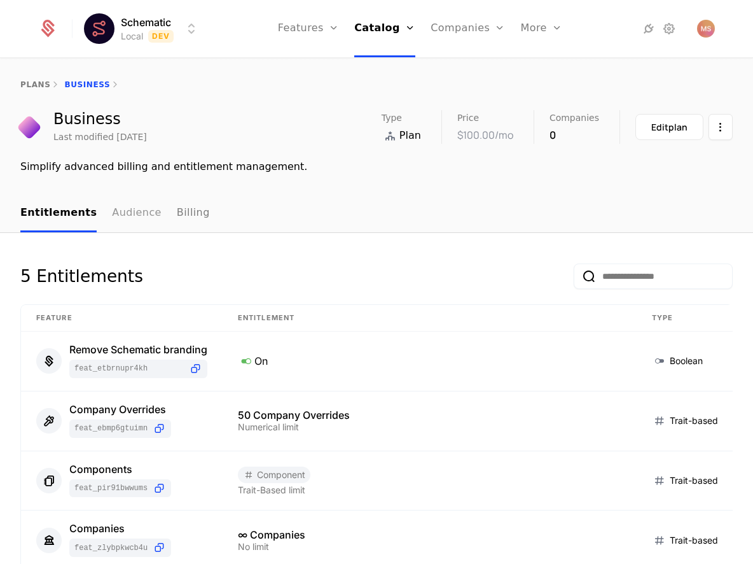
click at [128, 216] on link "Audience" at bounding box center [137, 214] width 50 height 38
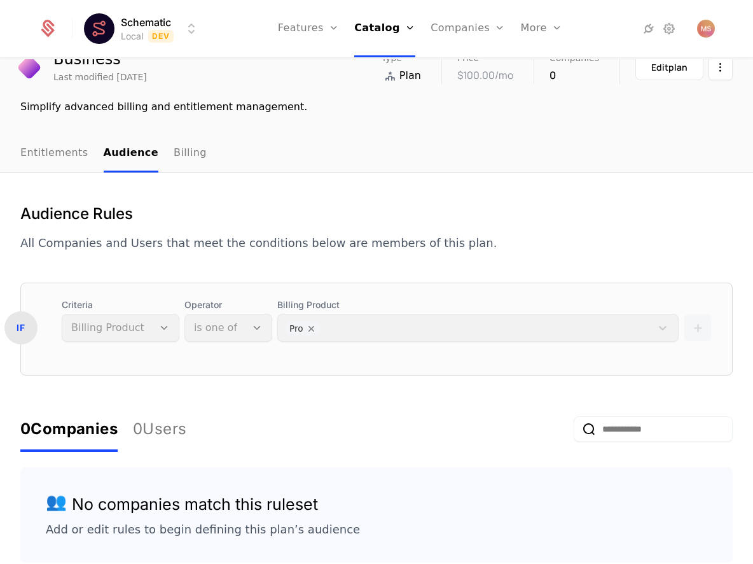
scroll to position [30, 0]
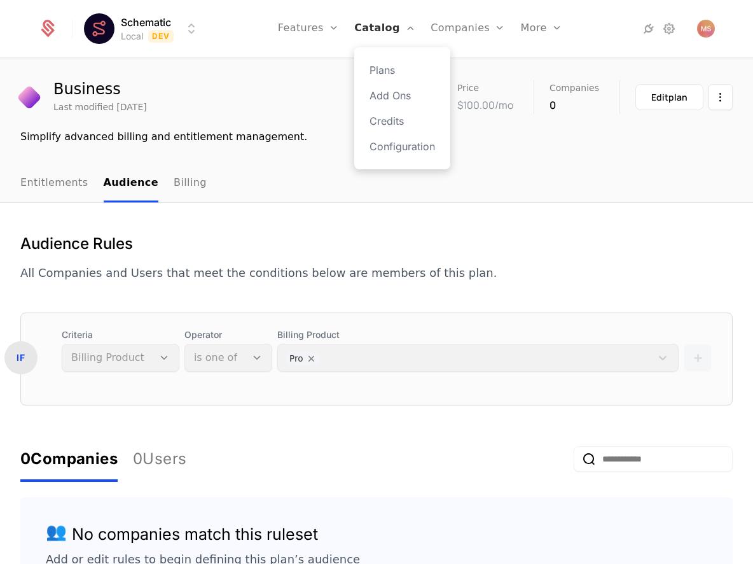
click at [373, 25] on link "Catalog" at bounding box center [384, 28] width 61 height 57
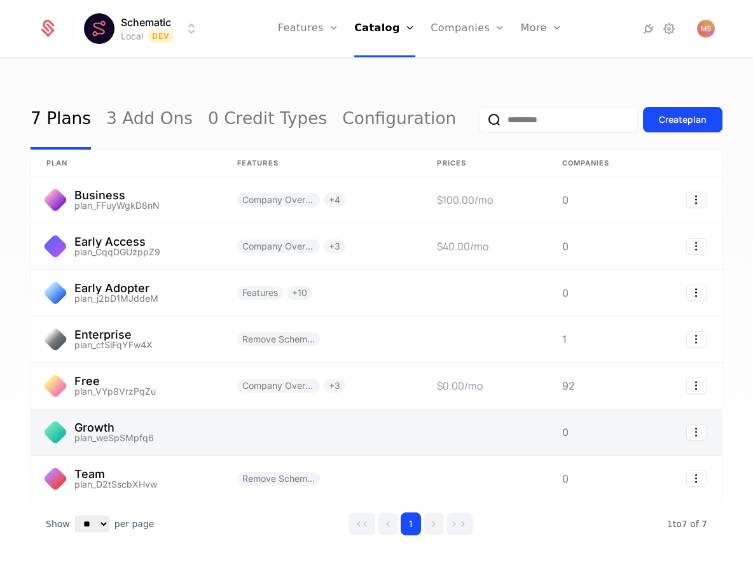
click at [357, 423] on link at bounding box center [322, 432] width 200 height 46
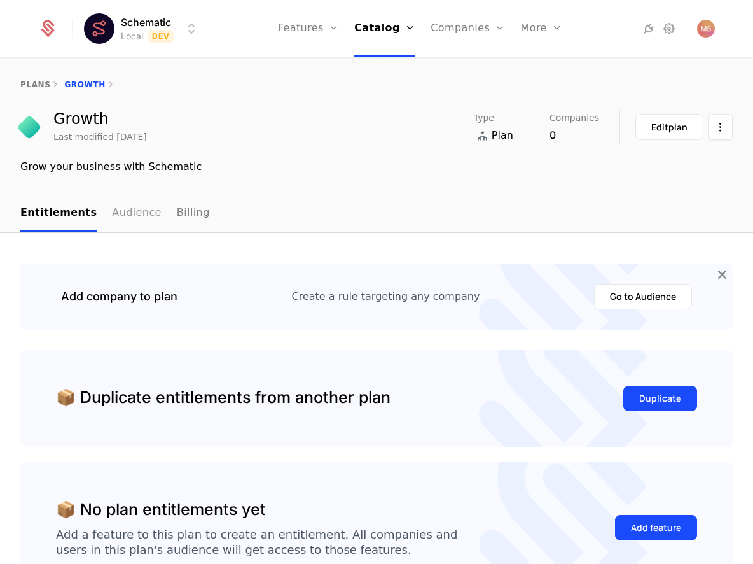
click at [130, 209] on link "Audience" at bounding box center [137, 214] width 50 height 38
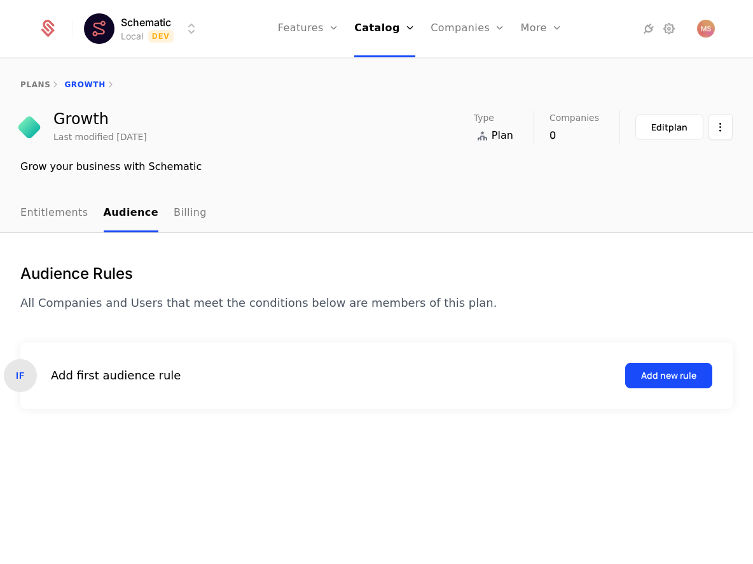
click at [652, 390] on div "IF Add first audience rule Add new rule" at bounding box center [376, 375] width 713 height 66
click at [653, 380] on div "Add new rule" at bounding box center [668, 375] width 55 height 13
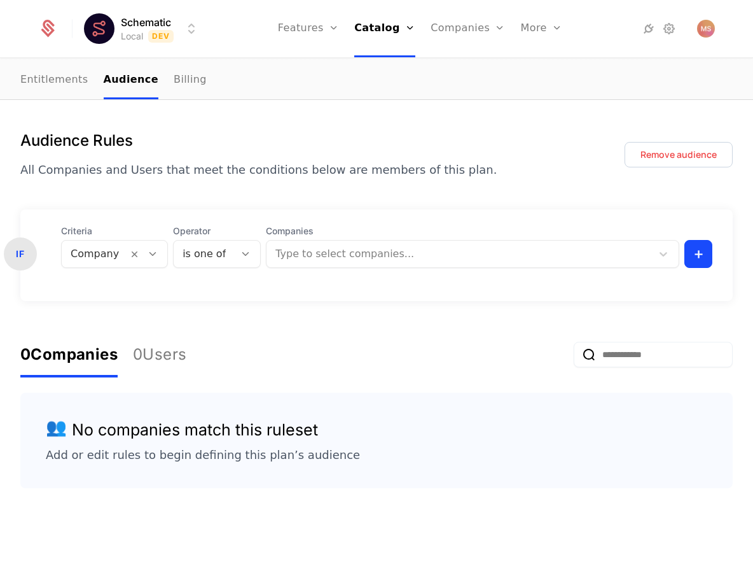
scroll to position [150, 0]
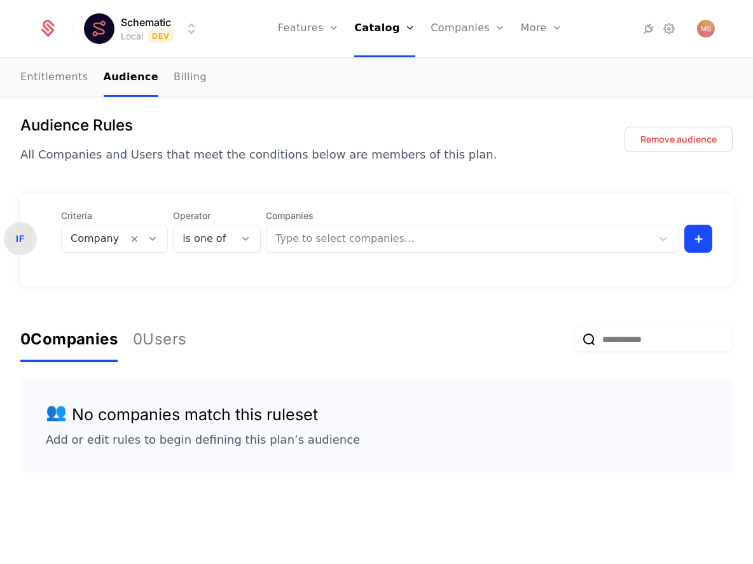
click at [103, 233] on div at bounding box center [95, 239] width 48 height 18
click at [247, 329] on div "0 Companies 0 Users" at bounding box center [376, 339] width 713 height 46
click at [286, 235] on div at bounding box center [461, 239] width 368 height 18
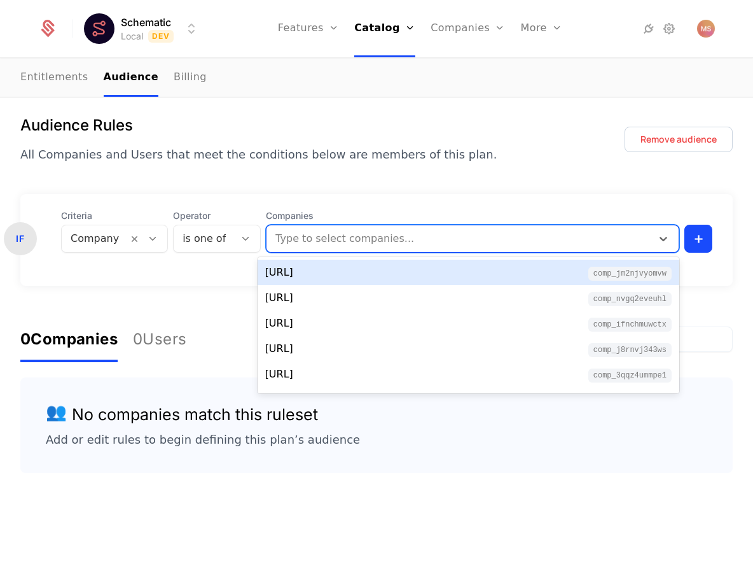
click at [286, 235] on div at bounding box center [461, 239] width 368 height 18
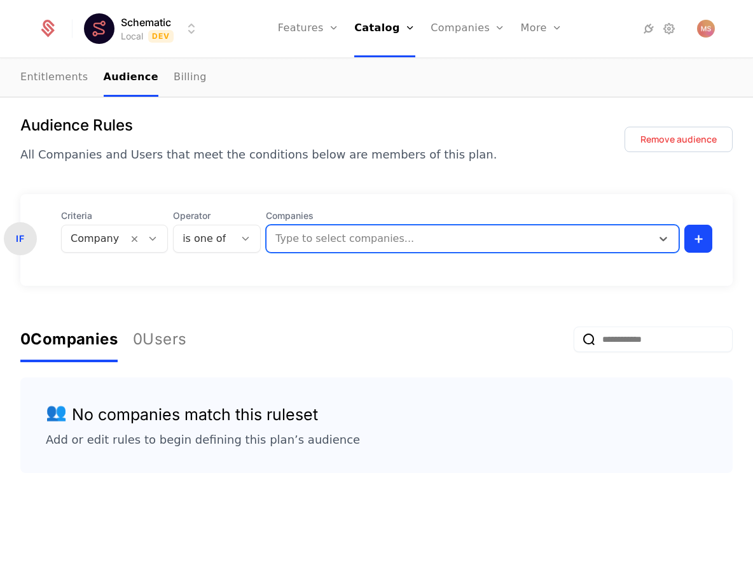
click at [183, 232] on div at bounding box center [204, 239] width 43 height 18
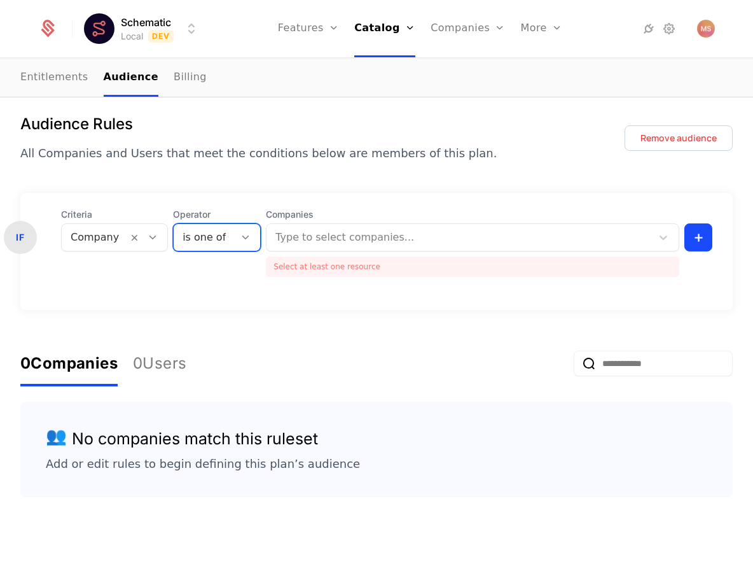
click at [183, 232] on div at bounding box center [204, 237] width 43 height 18
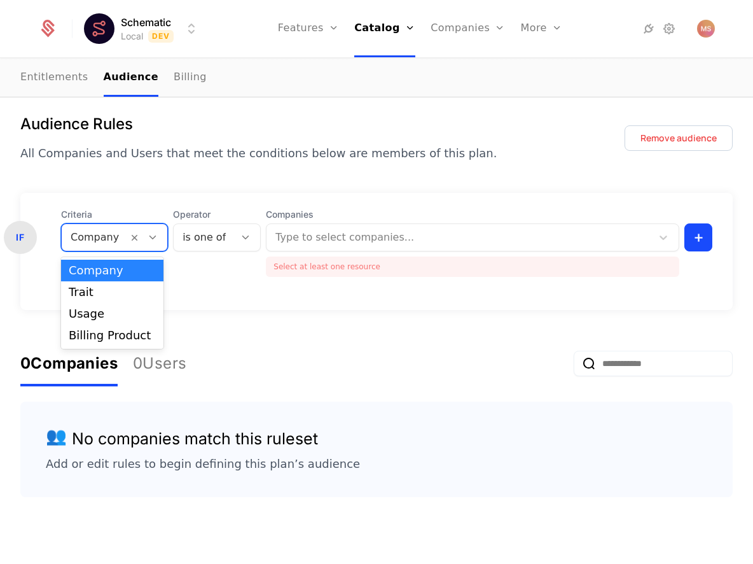
click at [113, 248] on div "Company" at bounding box center [95, 237] width 66 height 23
click at [110, 335] on div "Billing Product" at bounding box center [112, 335] width 87 height 11
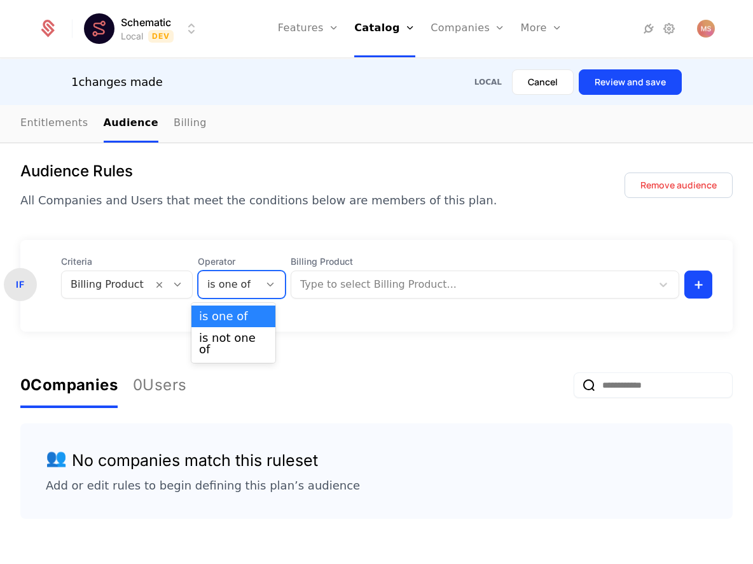
click at [218, 286] on div at bounding box center [228, 285] width 43 height 18
click at [312, 207] on p "All Companies and Users that meet the conditions below are members of this plan." at bounding box center [258, 201] width 477 height 18
click at [496, 223] on div "Audience Rules All Companies and Users that meet the conditions below are membe…" at bounding box center [376, 355] width 713 height 388
click at [451, 187] on div "Audience Rules All Companies and Users that meet the conditions below are membe…" at bounding box center [376, 185] width 713 height 48
